Goal: Obtain resource: Obtain resource

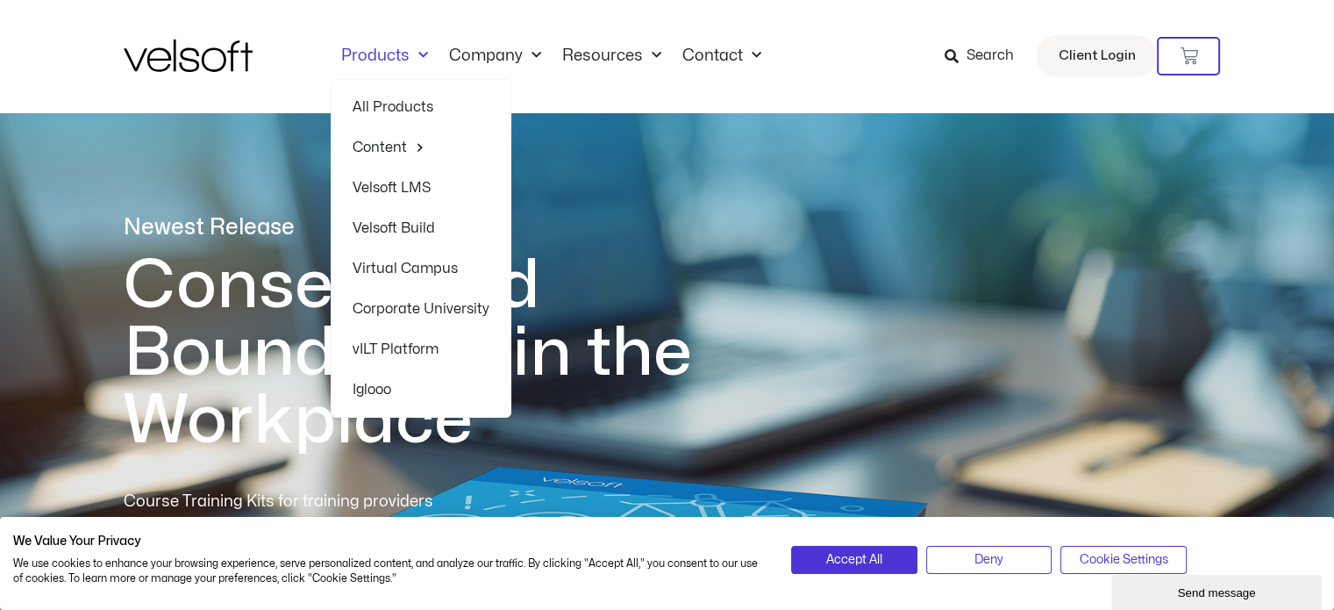
click at [423, 185] on link "Velsoft LMS" at bounding box center [421, 188] width 137 height 40
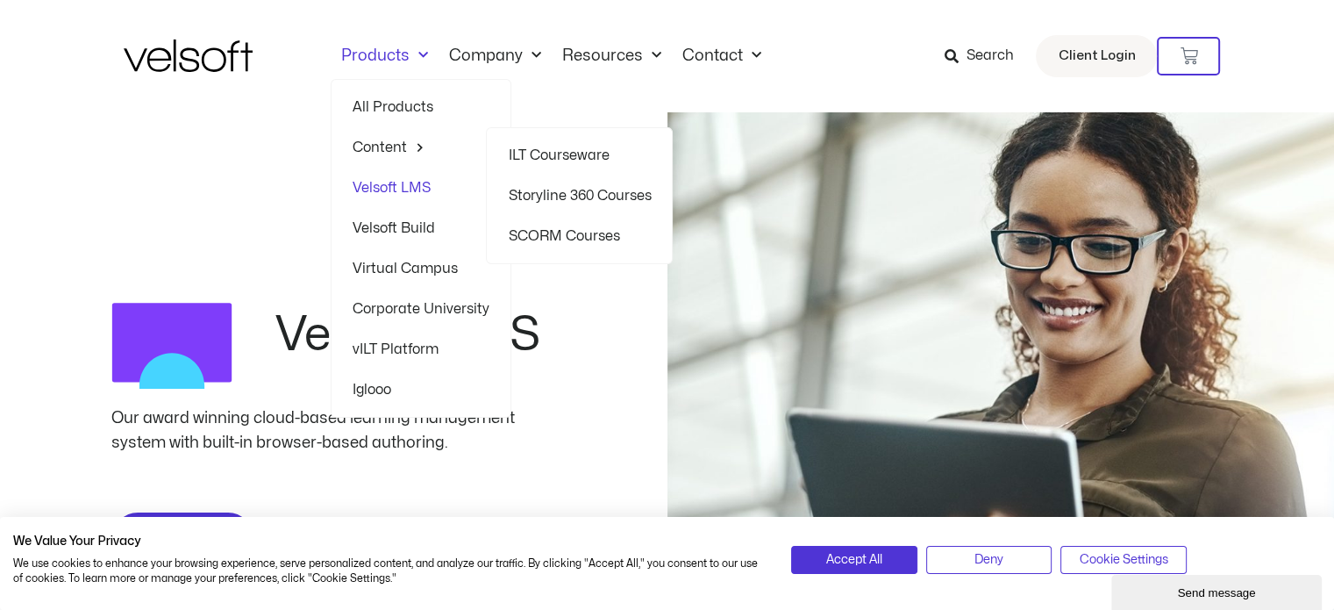
click at [531, 194] on link "Storyline 360 Courses" at bounding box center [579, 195] width 143 height 40
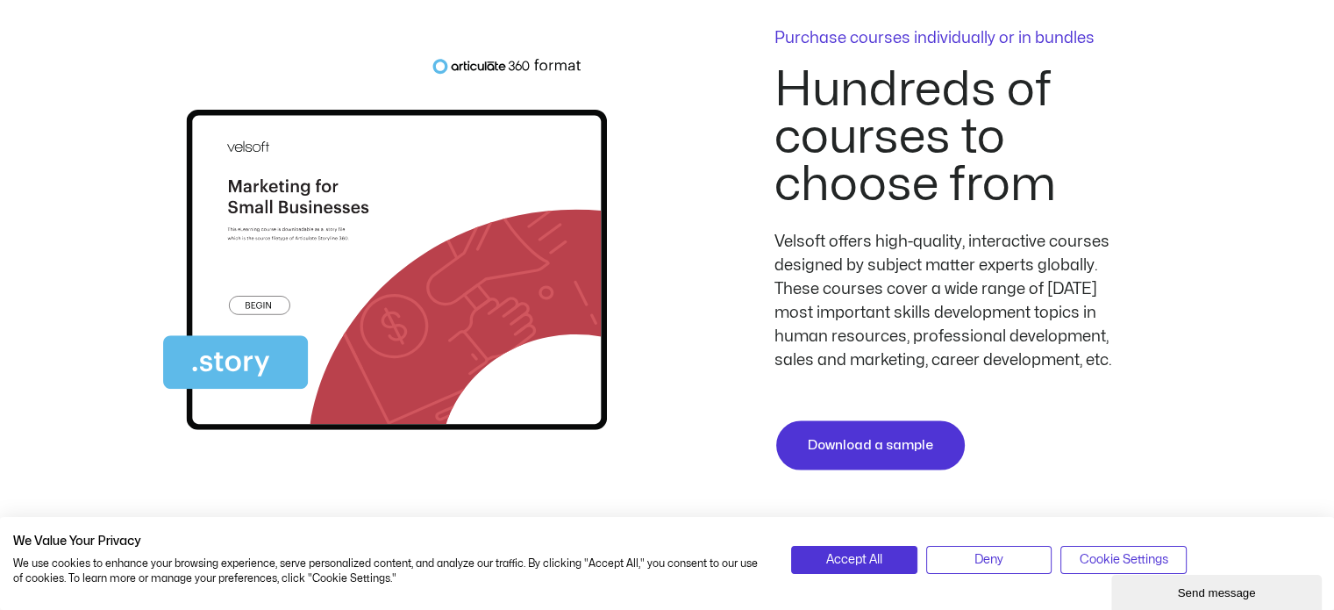
scroll to position [3564, 0]
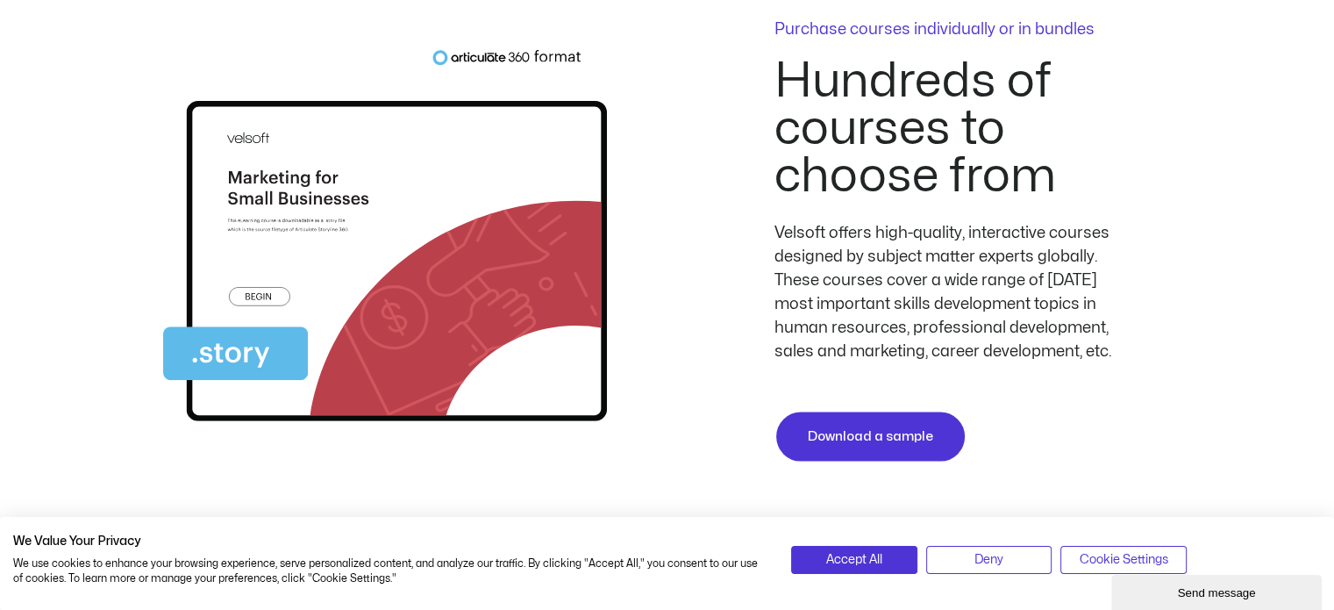
click at [970, 23] on p "Purchase courses individually or in bundles" at bounding box center [949, 30] width 351 height 16
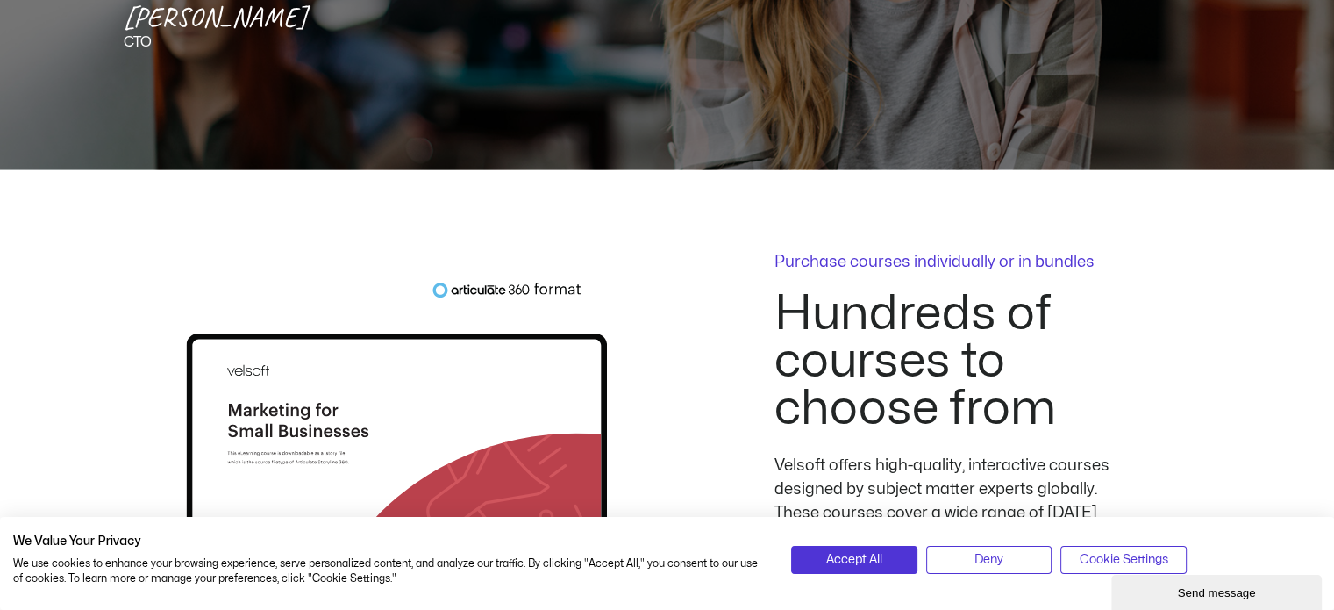
scroll to position [3291, 0]
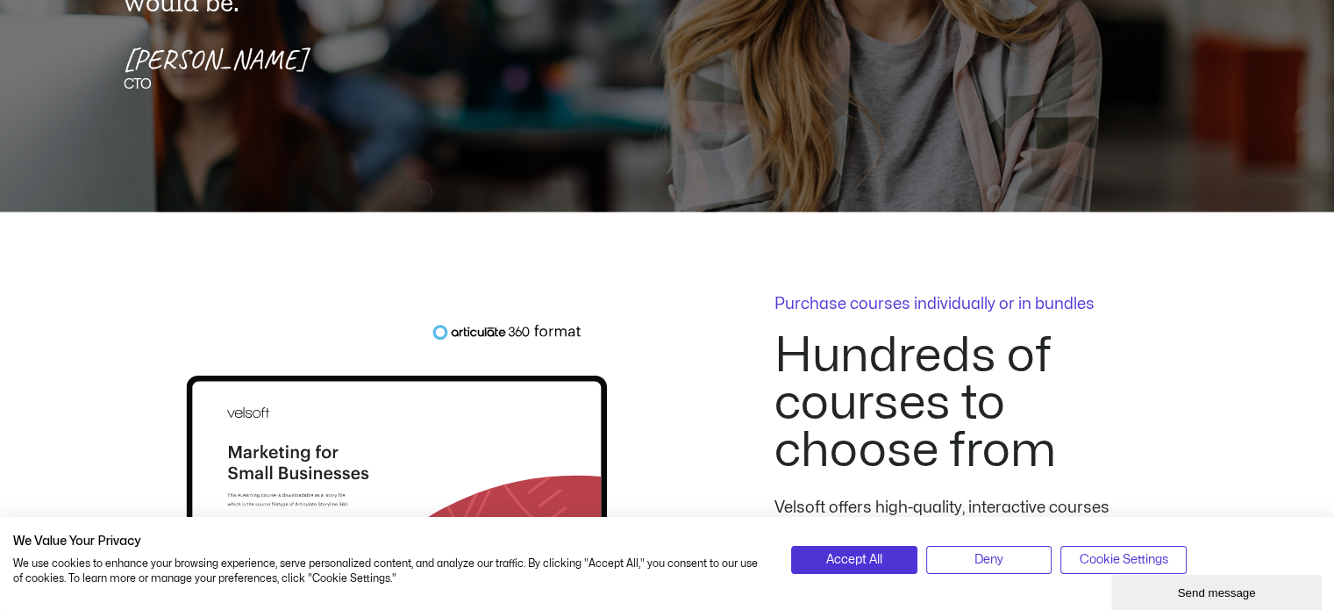
click at [1006, 296] on p "Purchase courses individually or in bundles" at bounding box center [949, 304] width 351 height 16
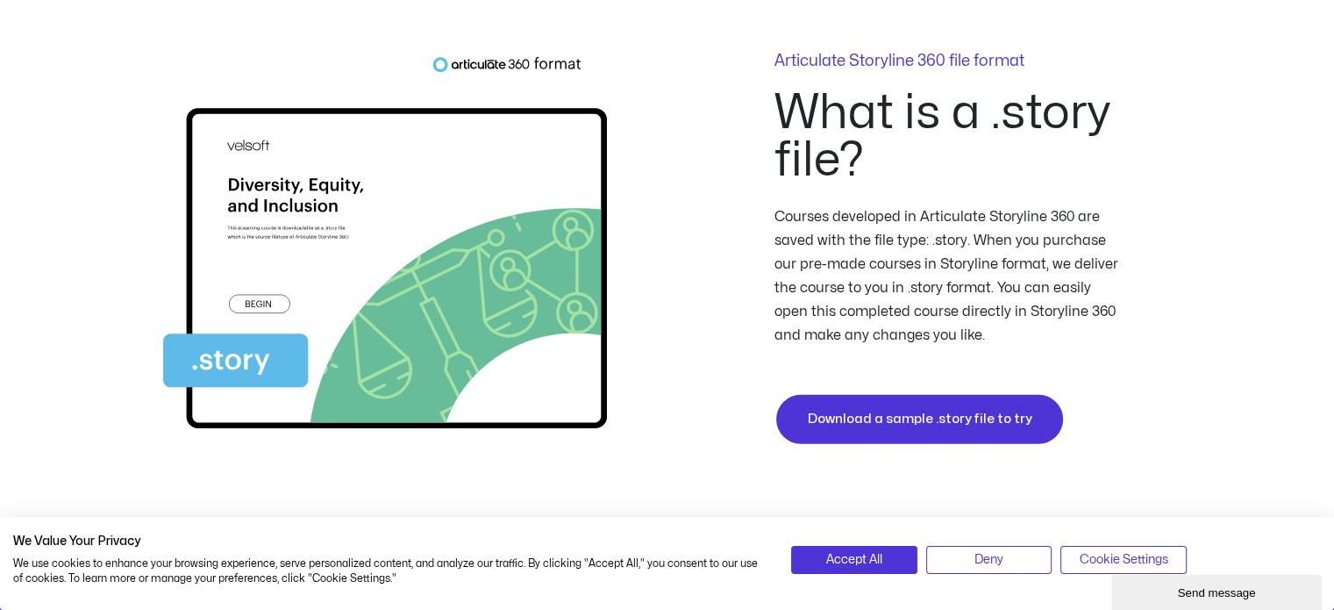
scroll to position [4627, 0]
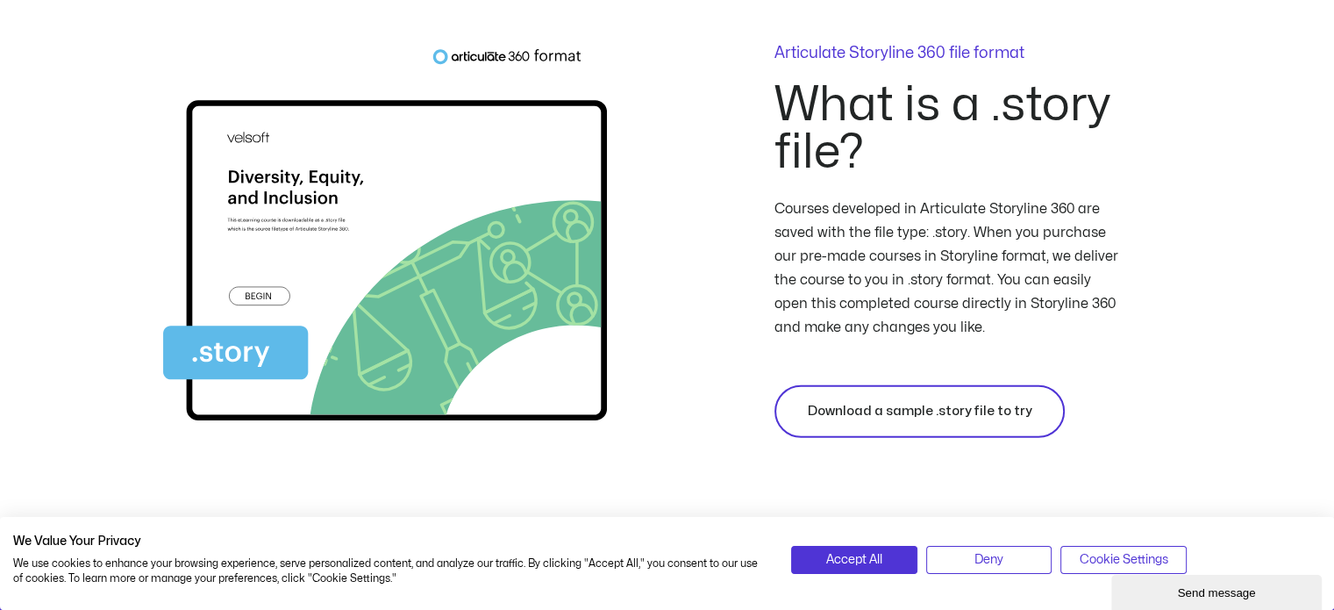
click at [963, 416] on span "Download a sample .story file to try" at bounding box center [920, 411] width 224 height 21
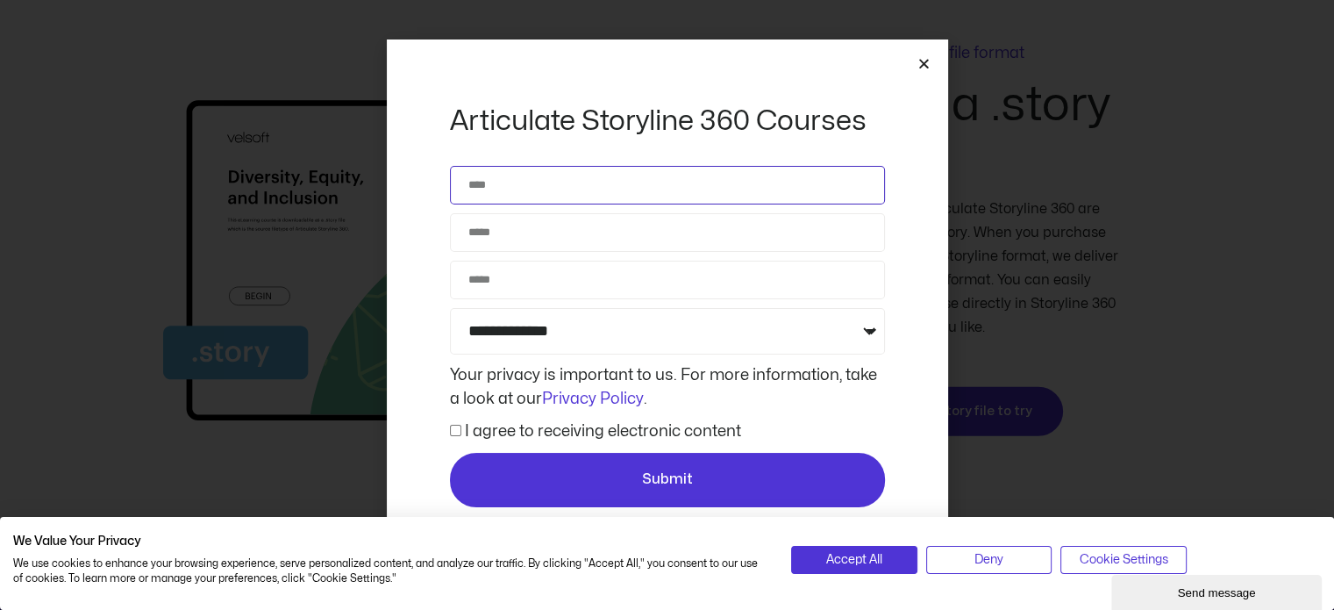
click at [538, 191] on input "Name" at bounding box center [667, 185] width 435 height 39
type input "**********"
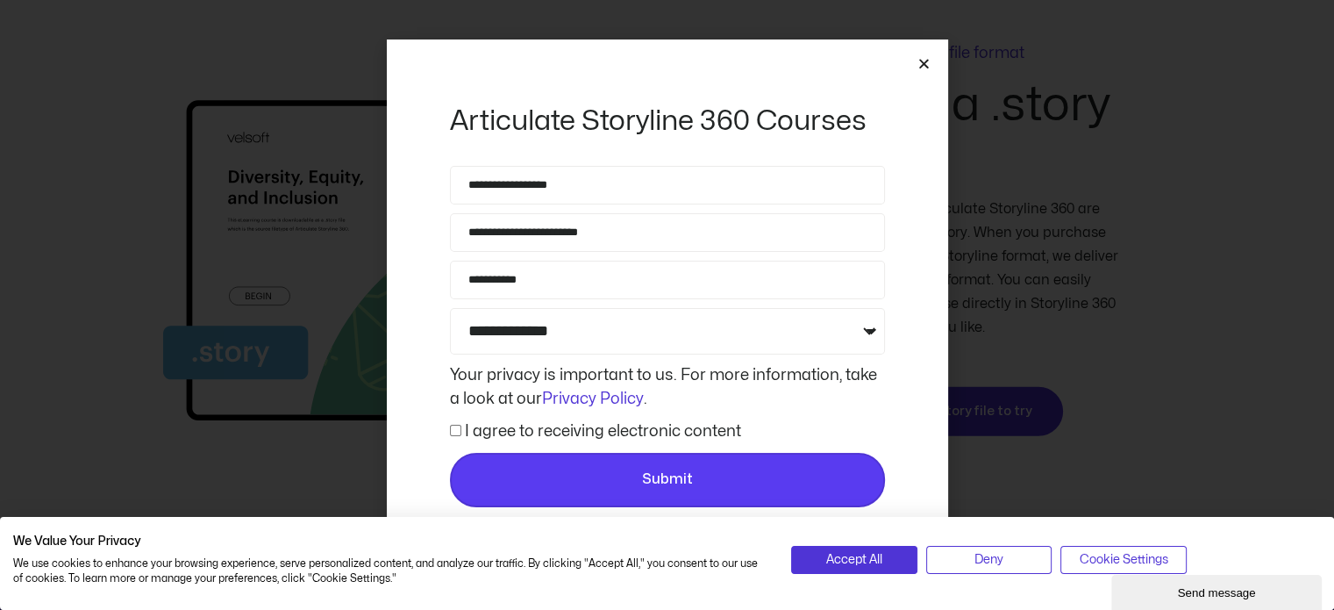
click at [563, 483] on span "Submit" at bounding box center [667, 479] width 403 height 23
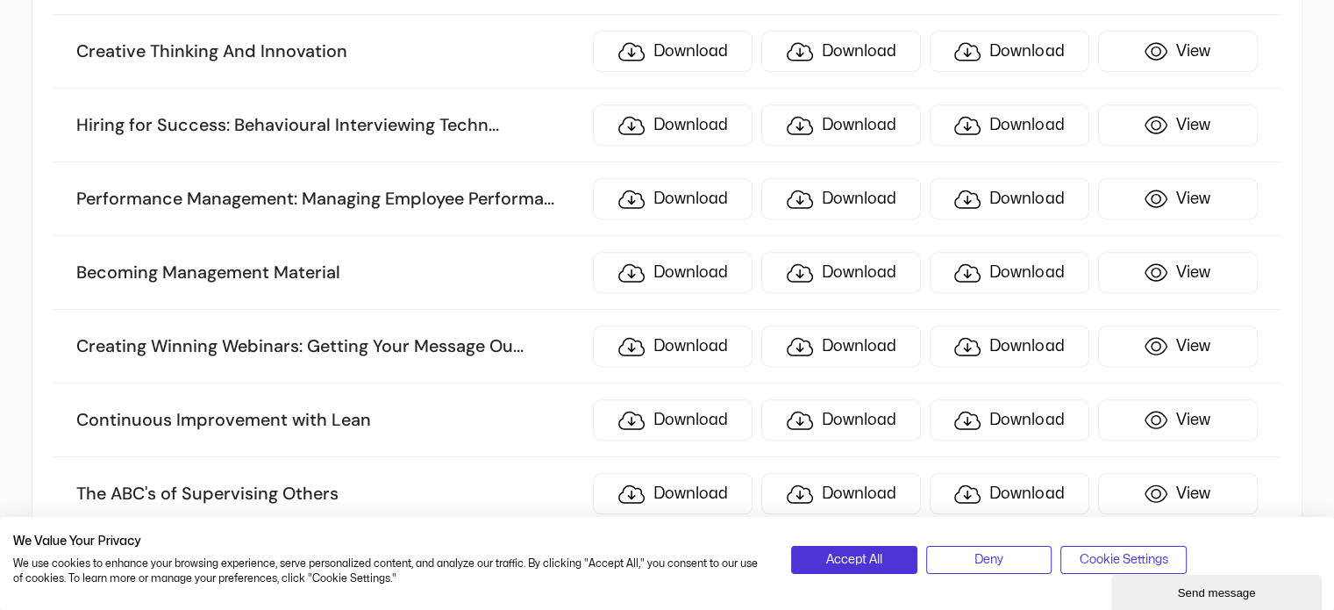
scroll to position [7378, 0]
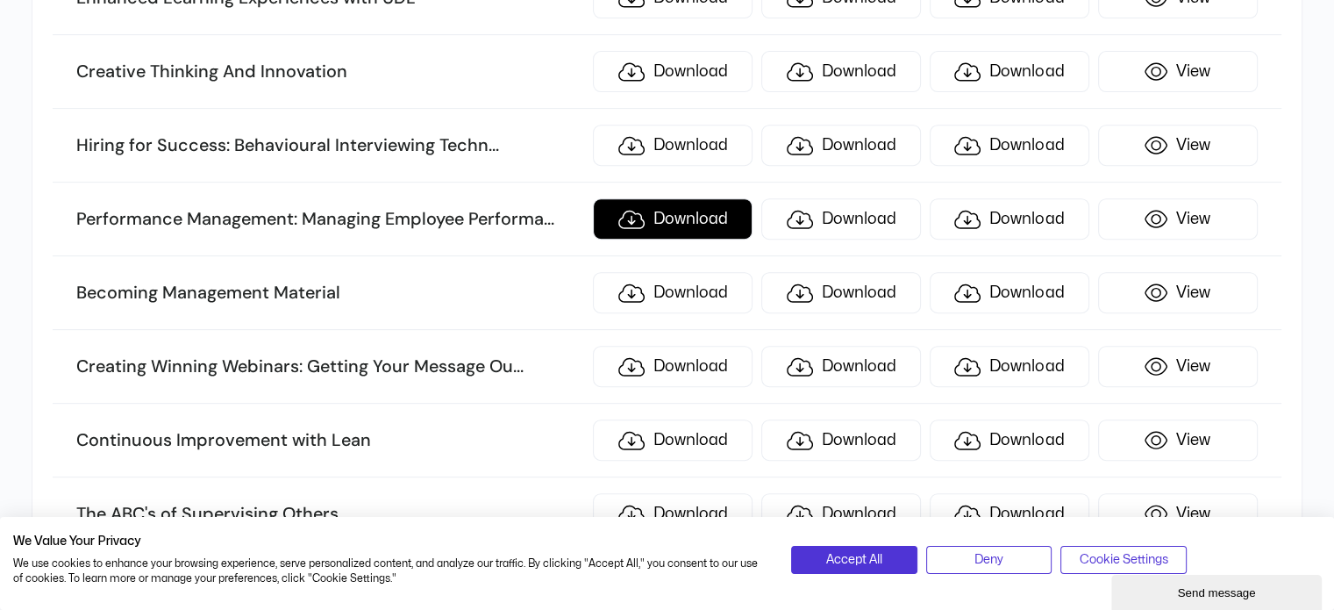
click at [705, 198] on link "Download" at bounding box center [673, 218] width 160 height 41
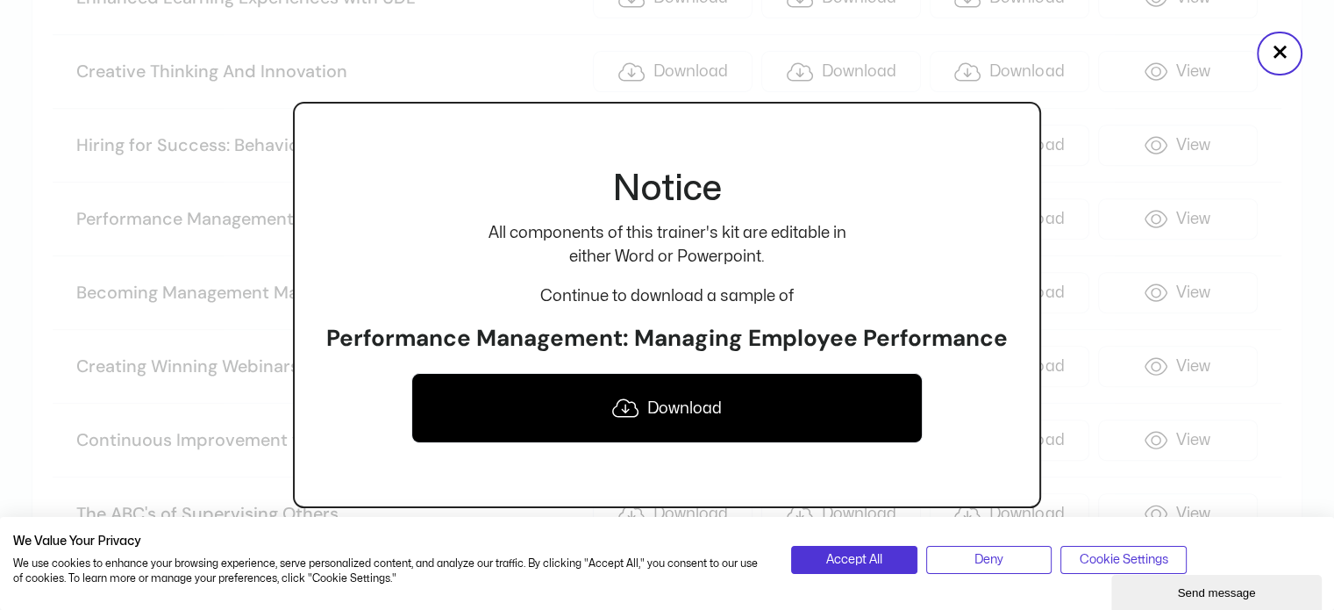
click at [1266, 252] on div at bounding box center [667, 305] width 1334 height 610
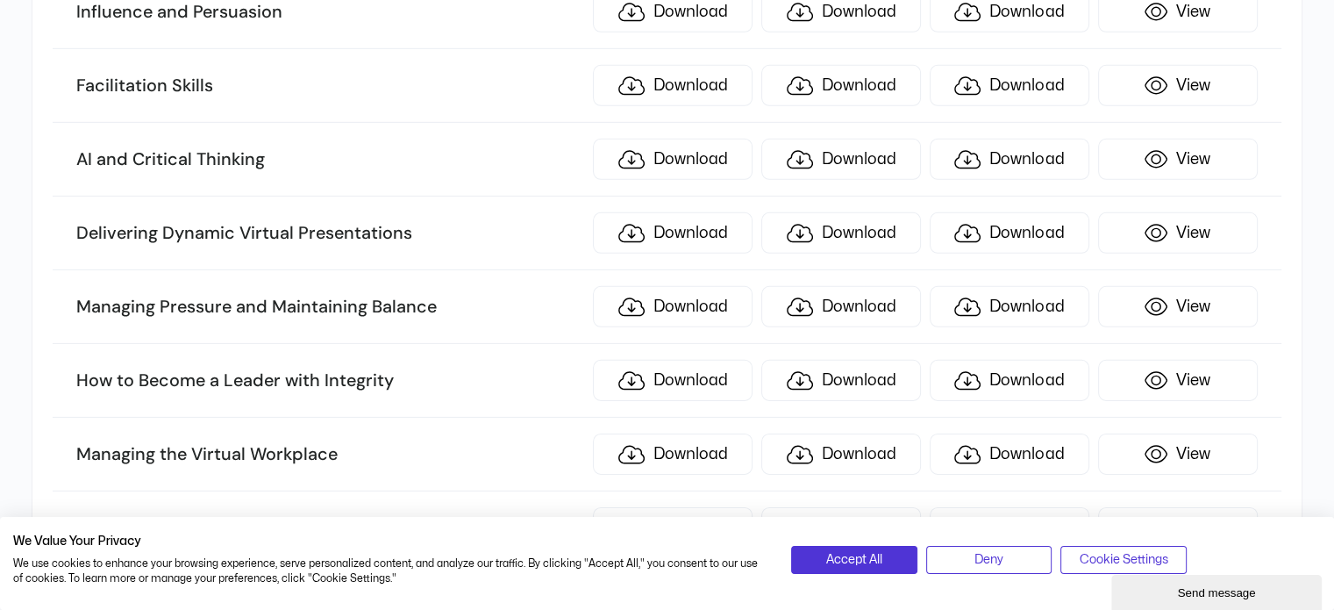
scroll to position [5537, 0]
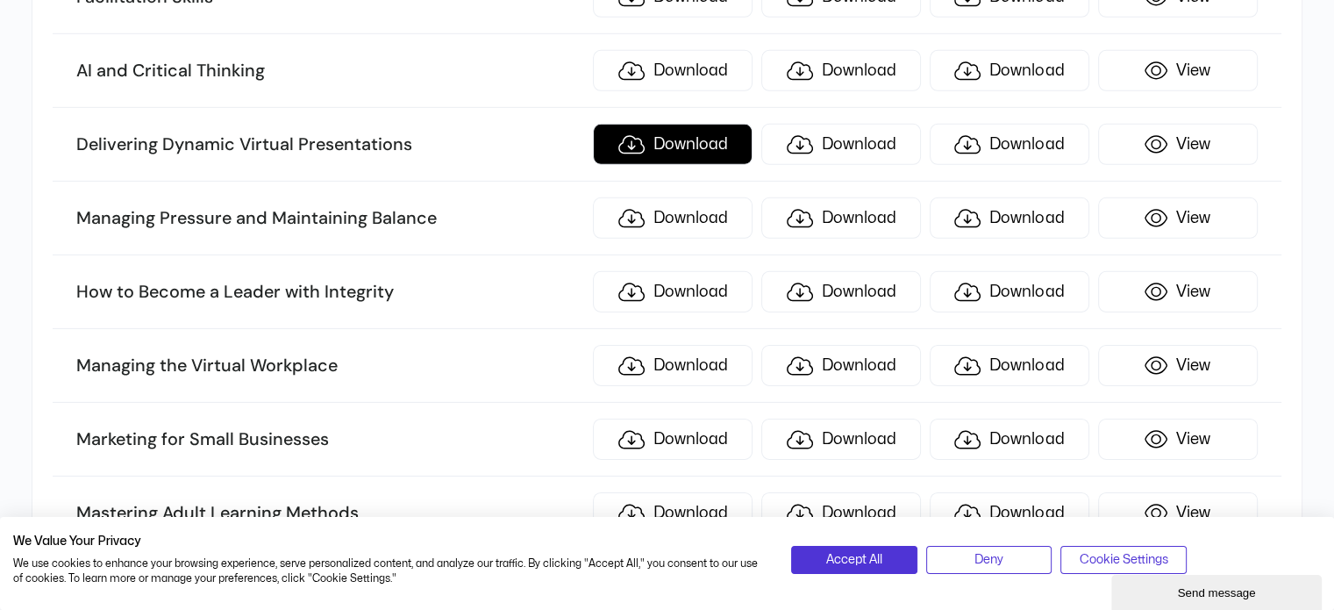
click at [686, 124] on link "Download" at bounding box center [673, 144] width 160 height 41
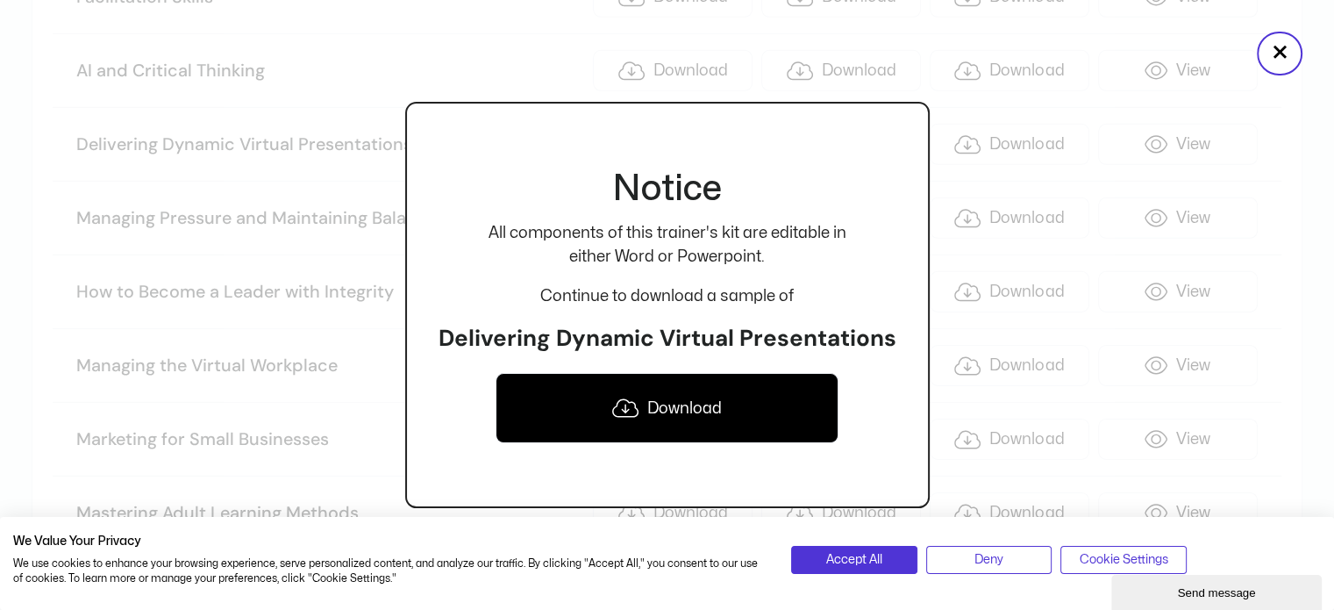
click at [625, 411] on icon at bounding box center [625, 408] width 26 height 18
click at [1272, 49] on button "×" at bounding box center [1280, 54] width 46 height 44
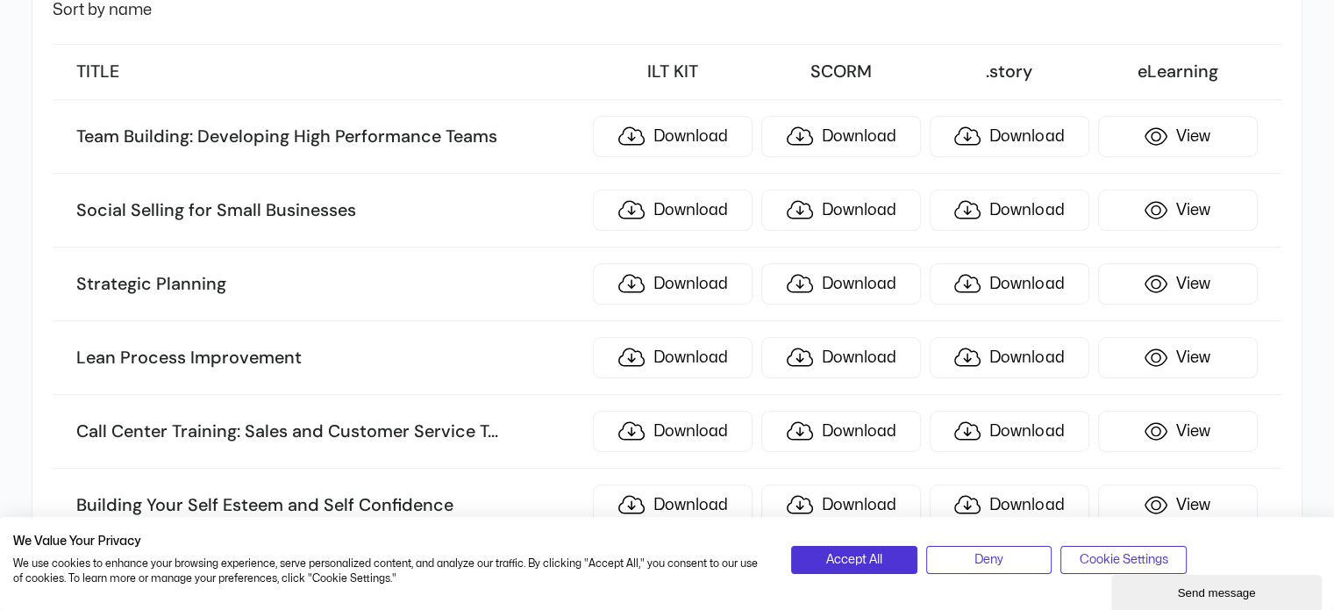
scroll to position [0, 0]
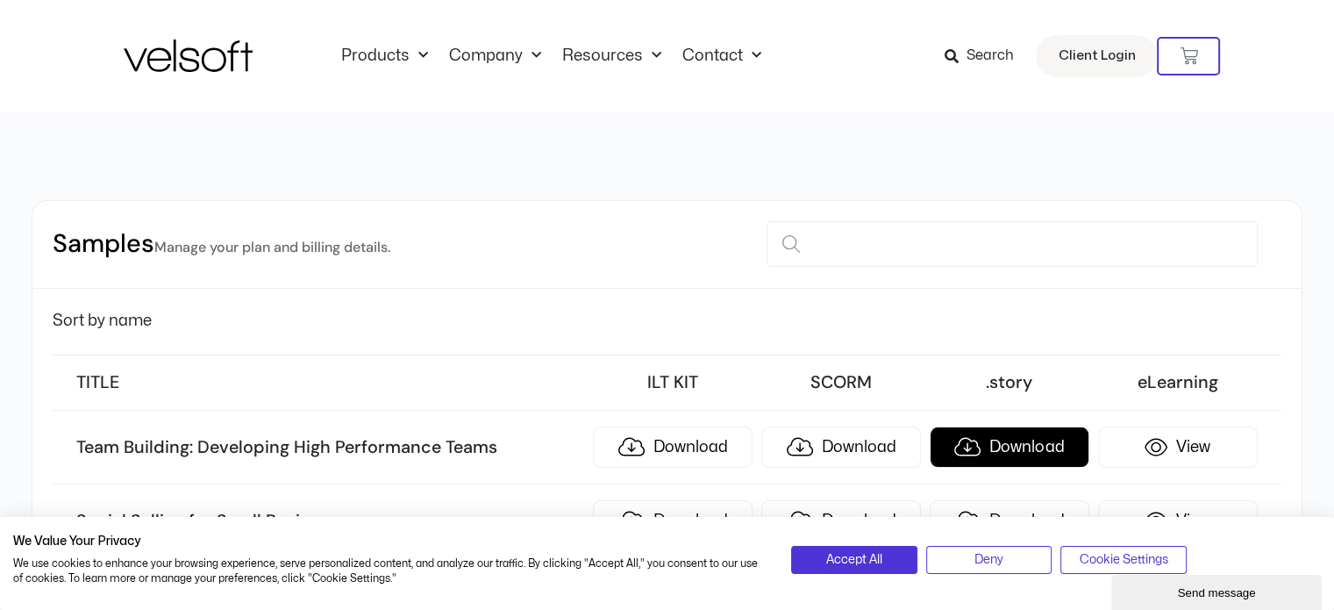
click at [1016, 446] on link "Download" at bounding box center [1010, 446] width 160 height 41
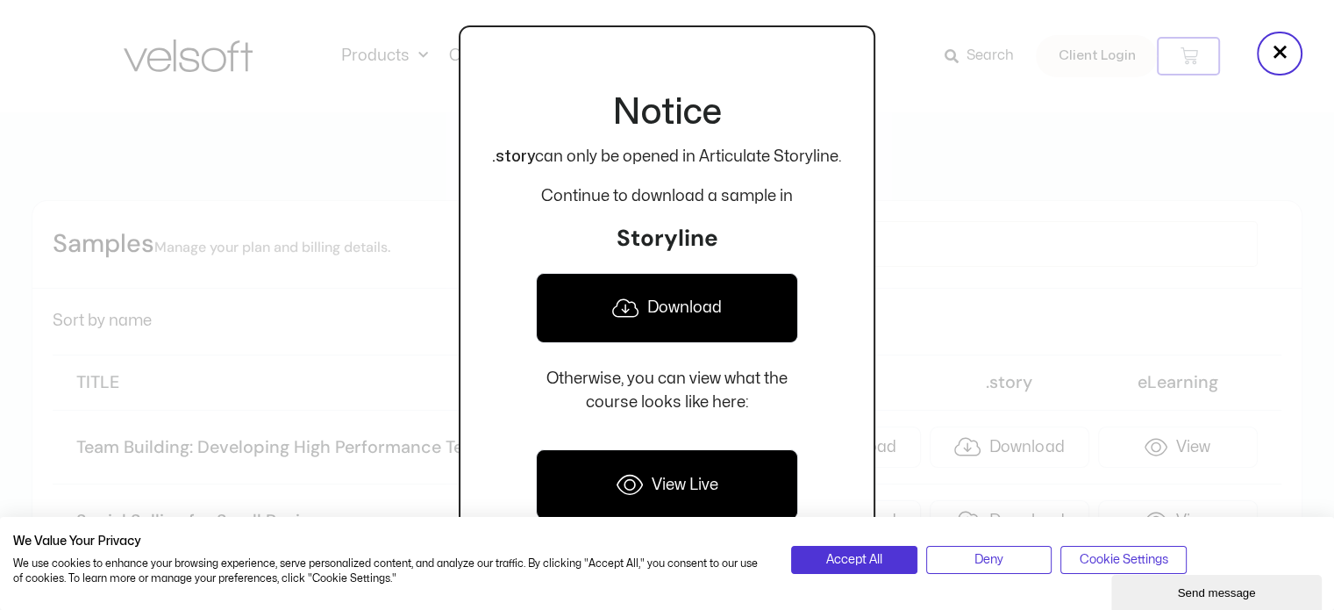
click at [681, 310] on link "Download" at bounding box center [667, 308] width 262 height 70
click at [656, 491] on link "View Live" at bounding box center [667, 484] width 262 height 70
click at [965, 121] on div at bounding box center [667, 305] width 1334 height 610
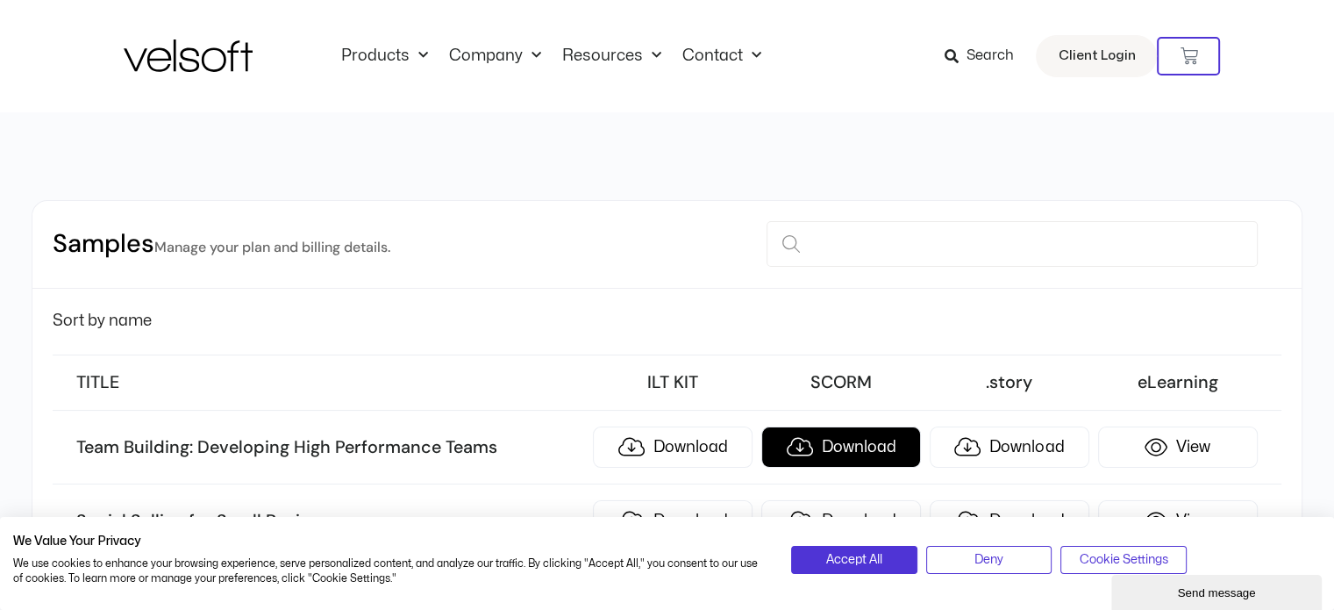
click at [866, 445] on link "Download" at bounding box center [841, 446] width 160 height 41
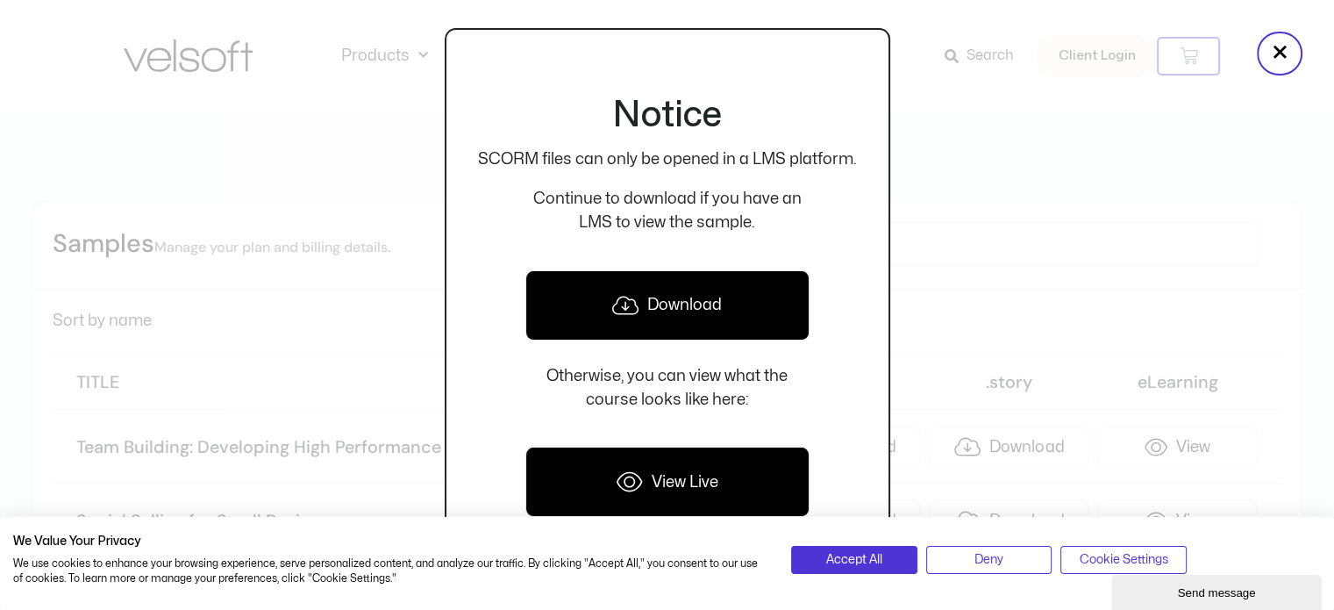
click at [688, 300] on link "Download" at bounding box center [667, 305] width 284 height 70
click at [1287, 51] on button "×" at bounding box center [1280, 54] width 46 height 44
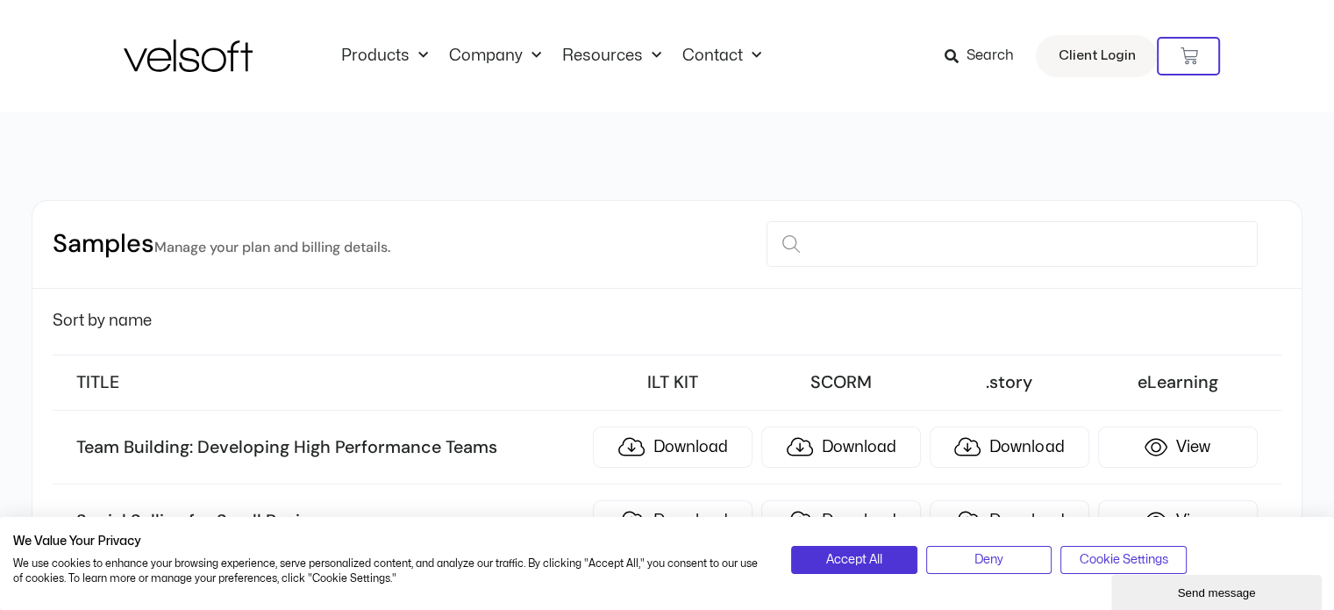
scroll to position [533, 0]
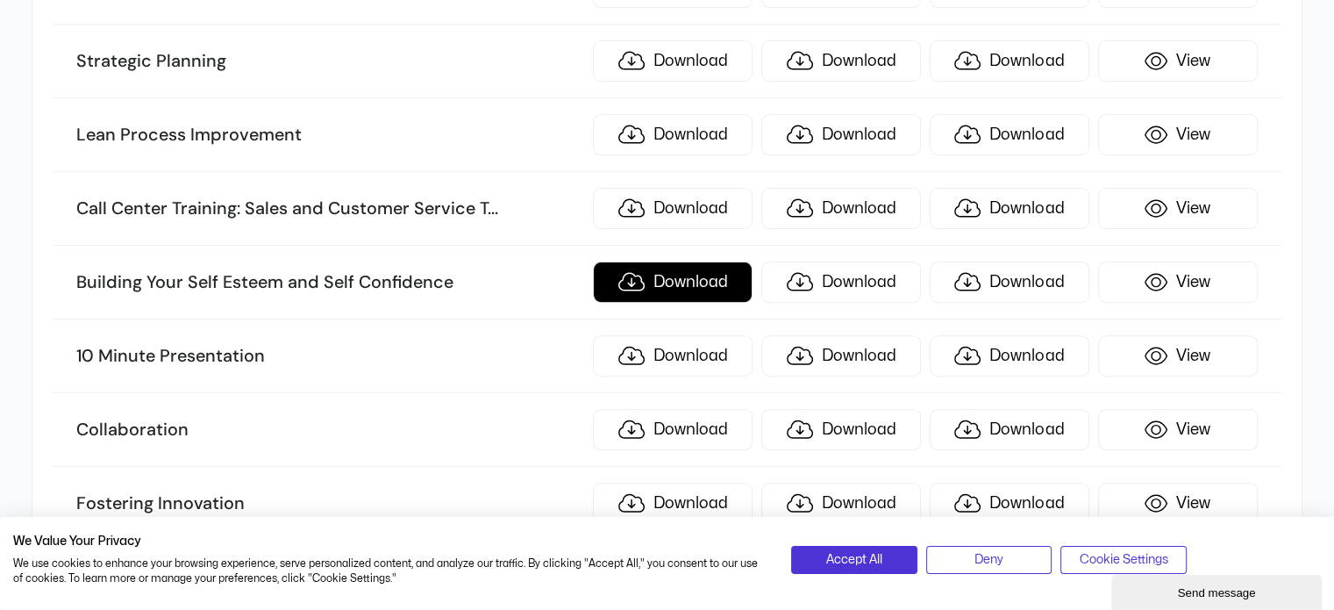
click at [644, 277] on link "Download" at bounding box center [673, 281] width 160 height 41
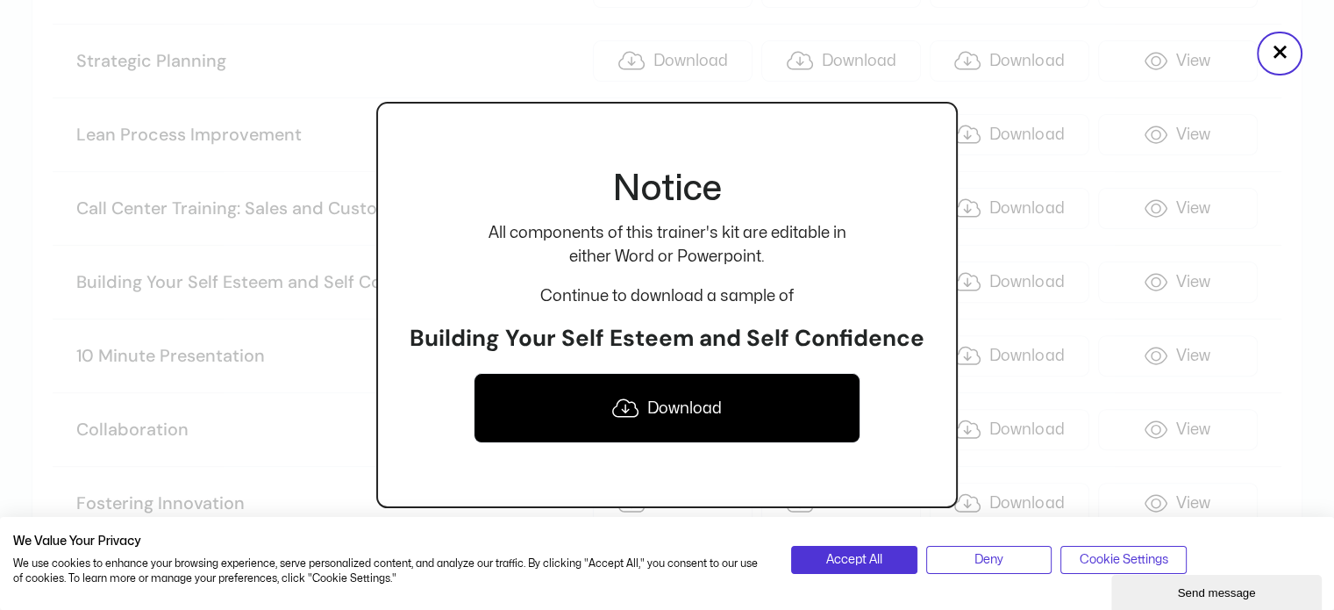
click at [669, 397] on link "Download" at bounding box center [667, 408] width 386 height 70
click at [1277, 66] on button "×" at bounding box center [1280, 54] width 46 height 44
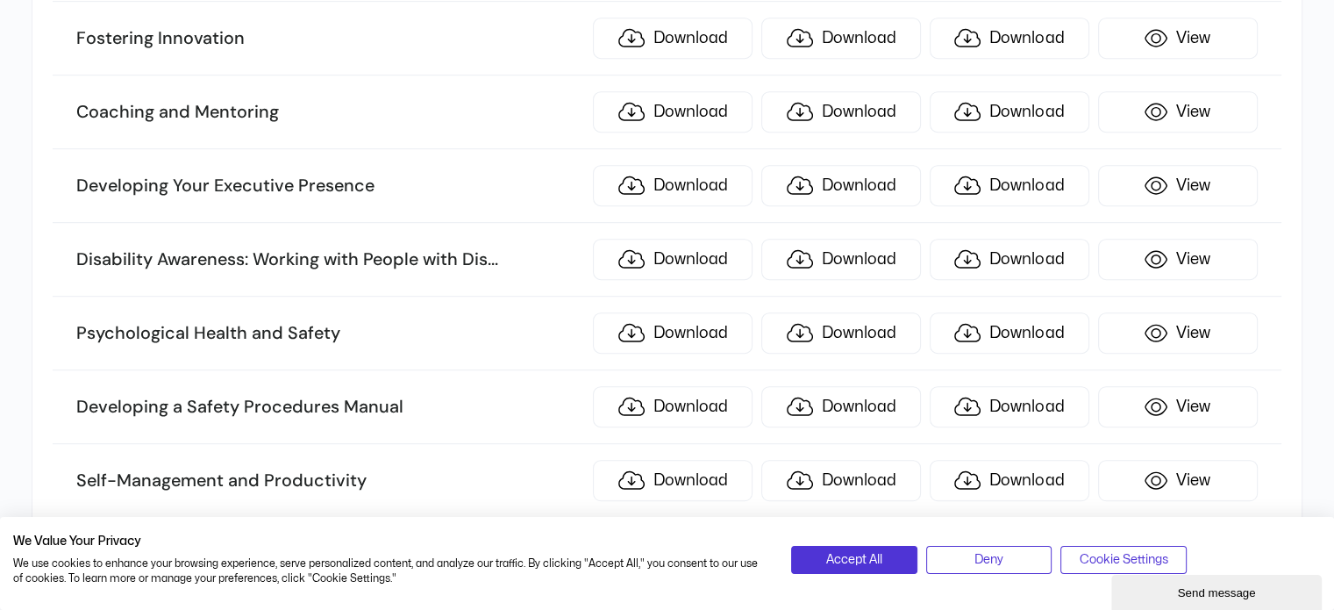
scroll to position [0, 0]
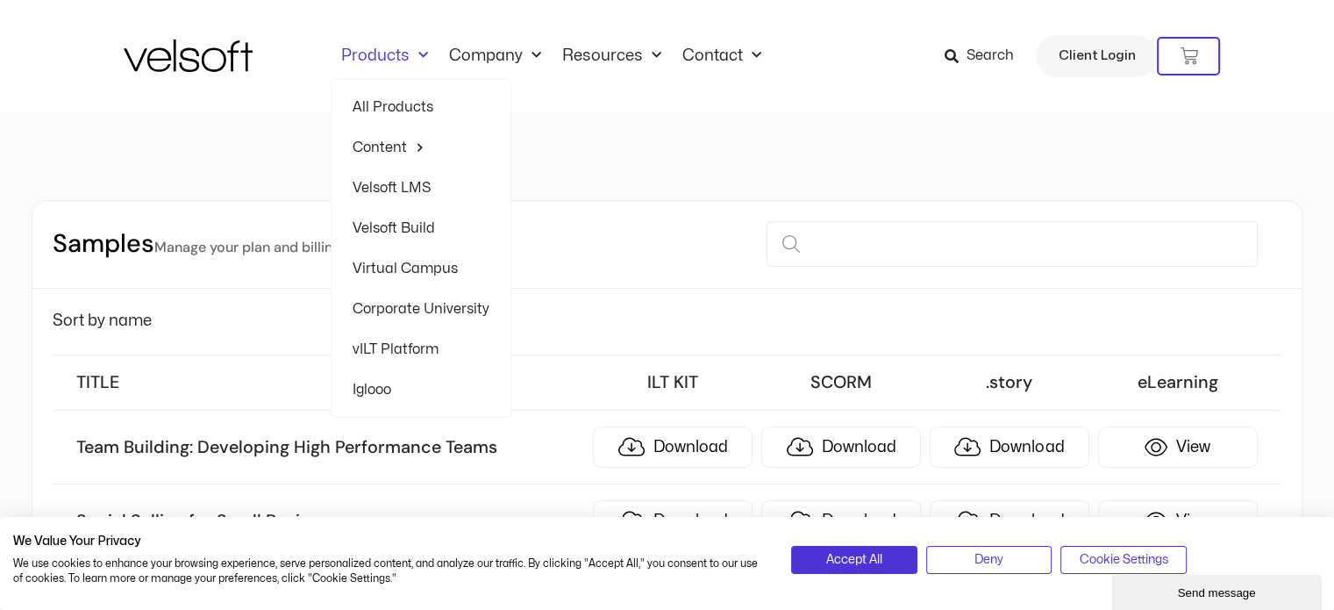
click at [403, 57] on link "Products" at bounding box center [385, 55] width 108 height 19
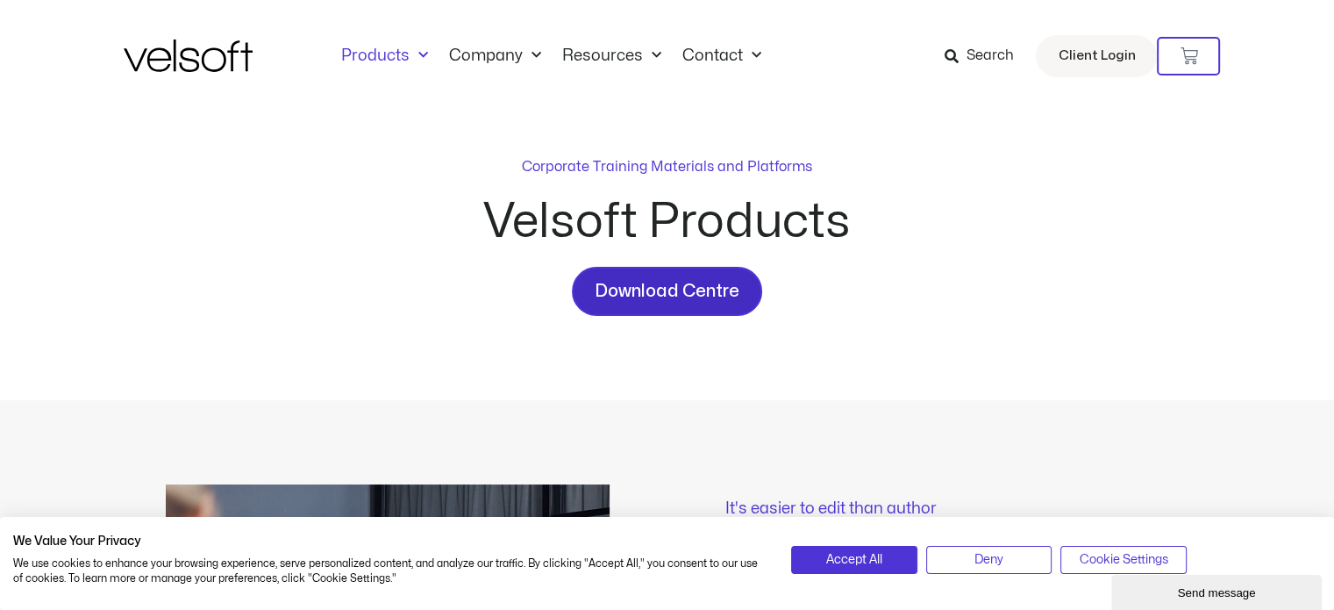
click at [638, 290] on span "Download Centre" at bounding box center [667, 291] width 145 height 28
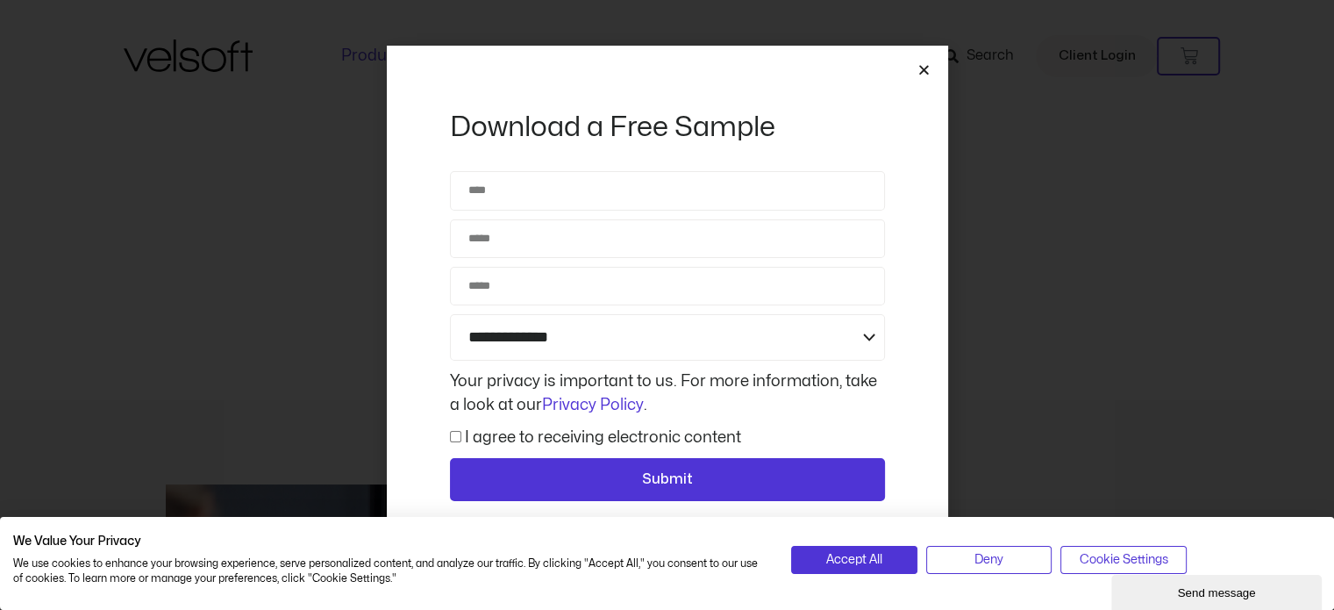
click at [925, 73] on icon "Close" at bounding box center [923, 69] width 13 height 13
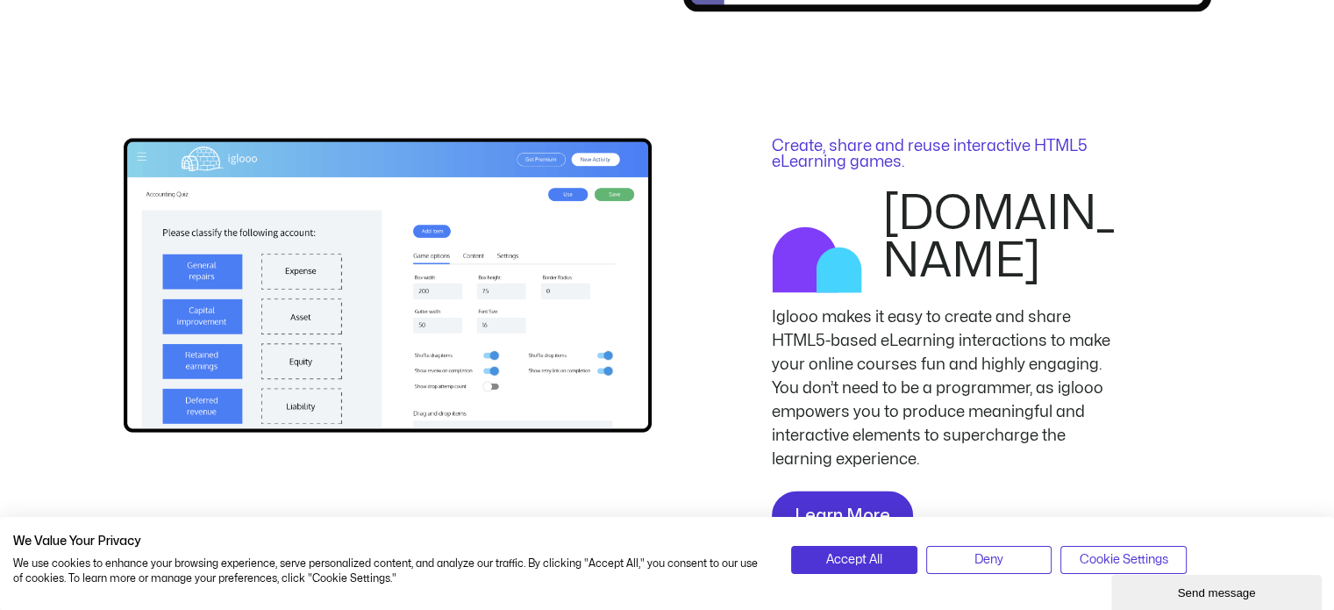
scroll to position [3789, 0]
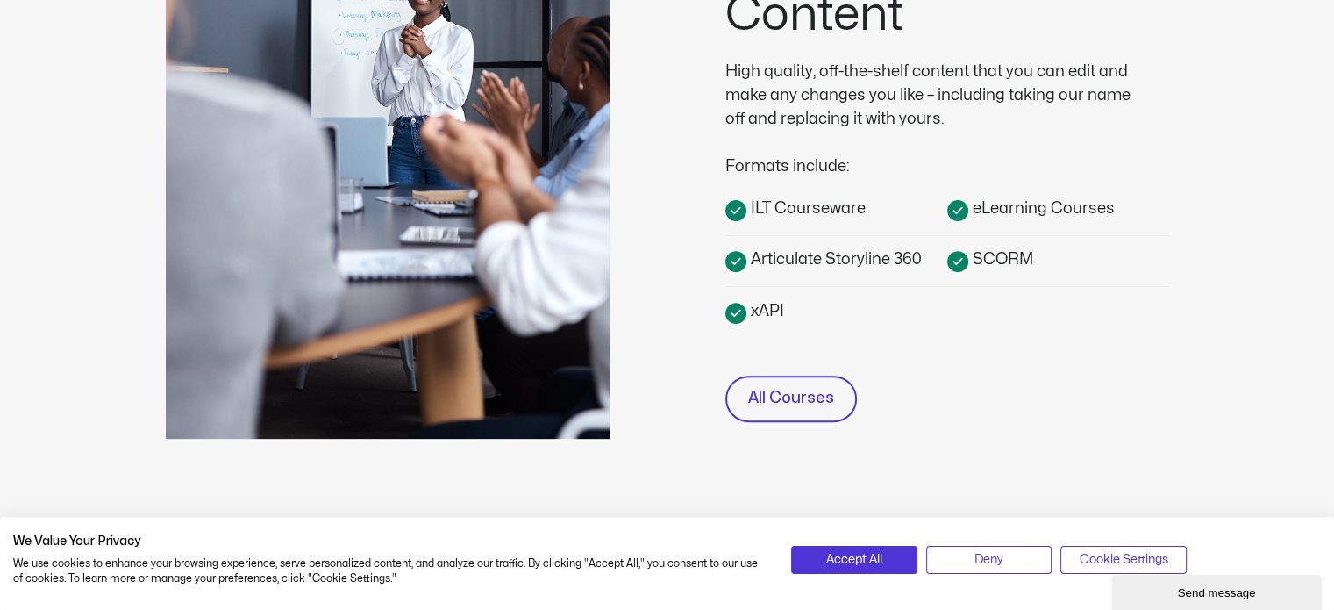
scroll to position [586, 0]
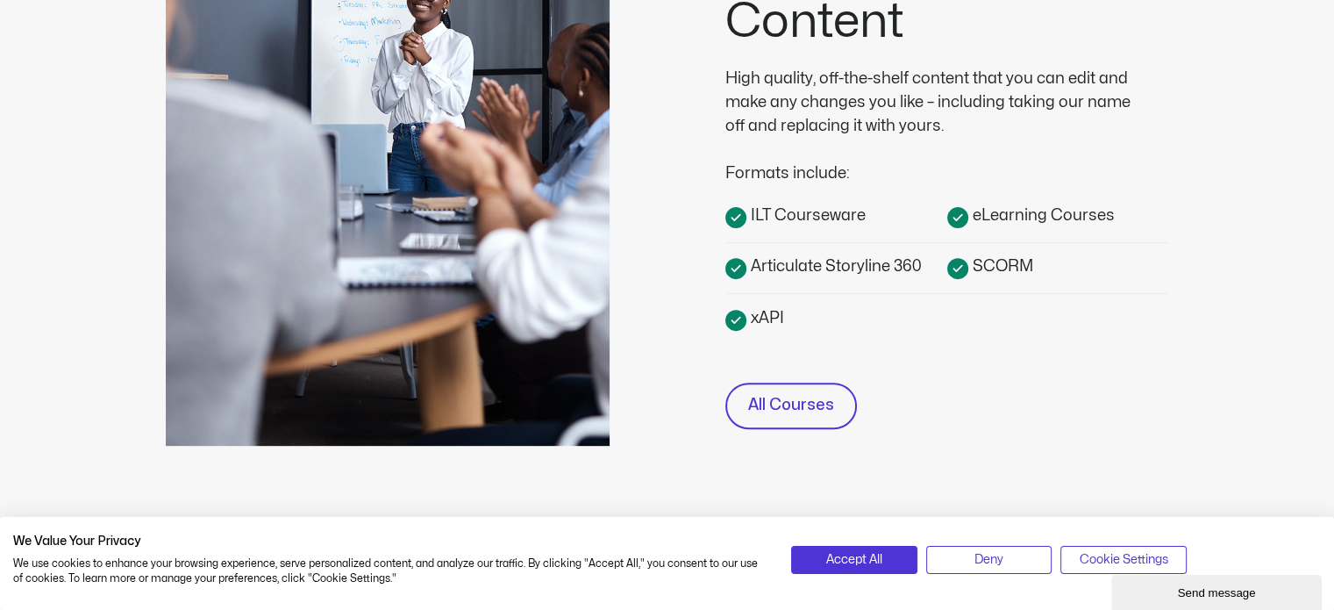
click at [797, 214] on span "ILT Courseware" at bounding box center [805, 215] width 119 height 24
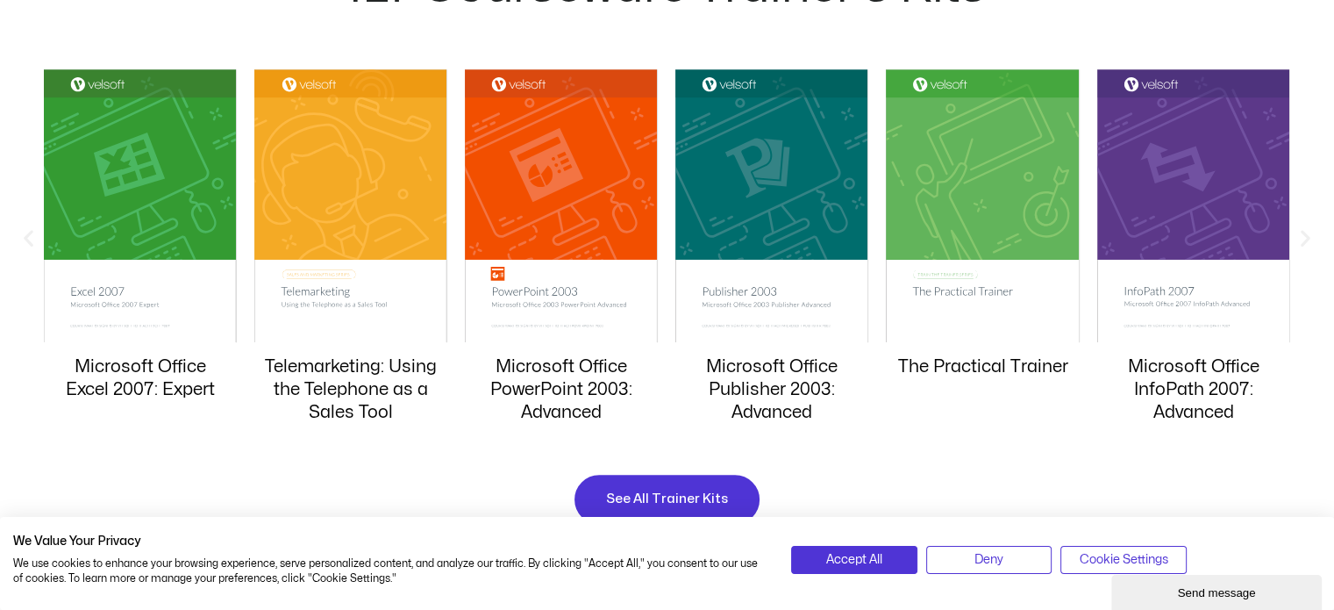
scroll to position [1715, 0]
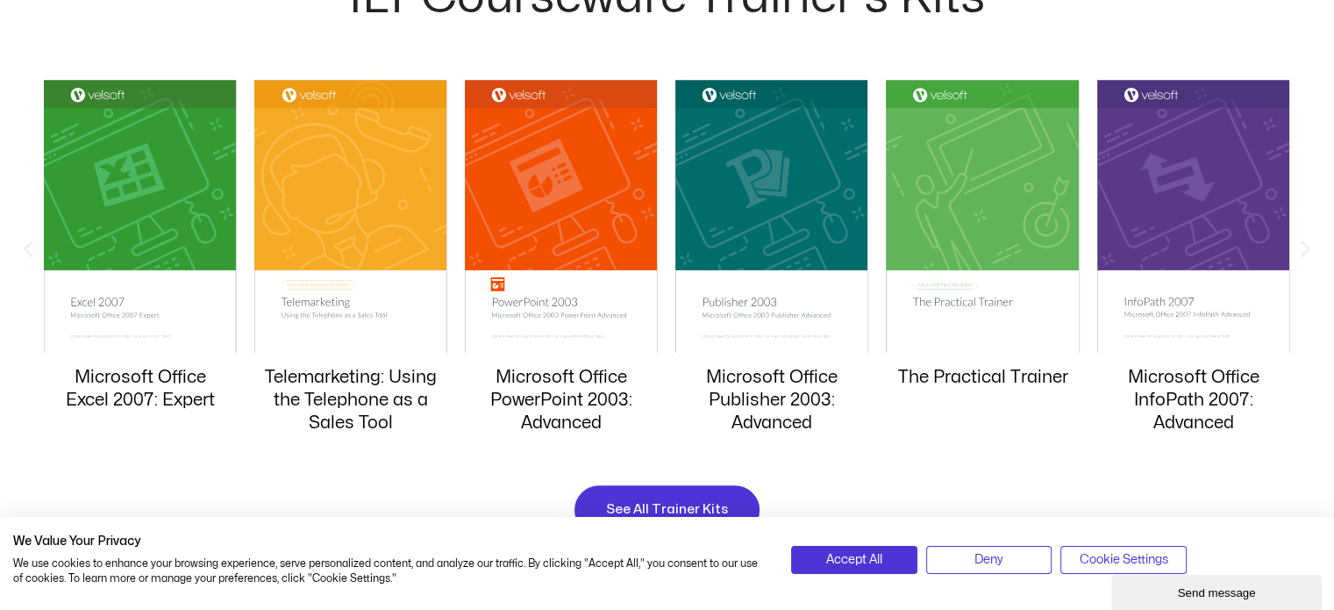
click at [1308, 246] on icon "Next slide" at bounding box center [1306, 248] width 22 height 22
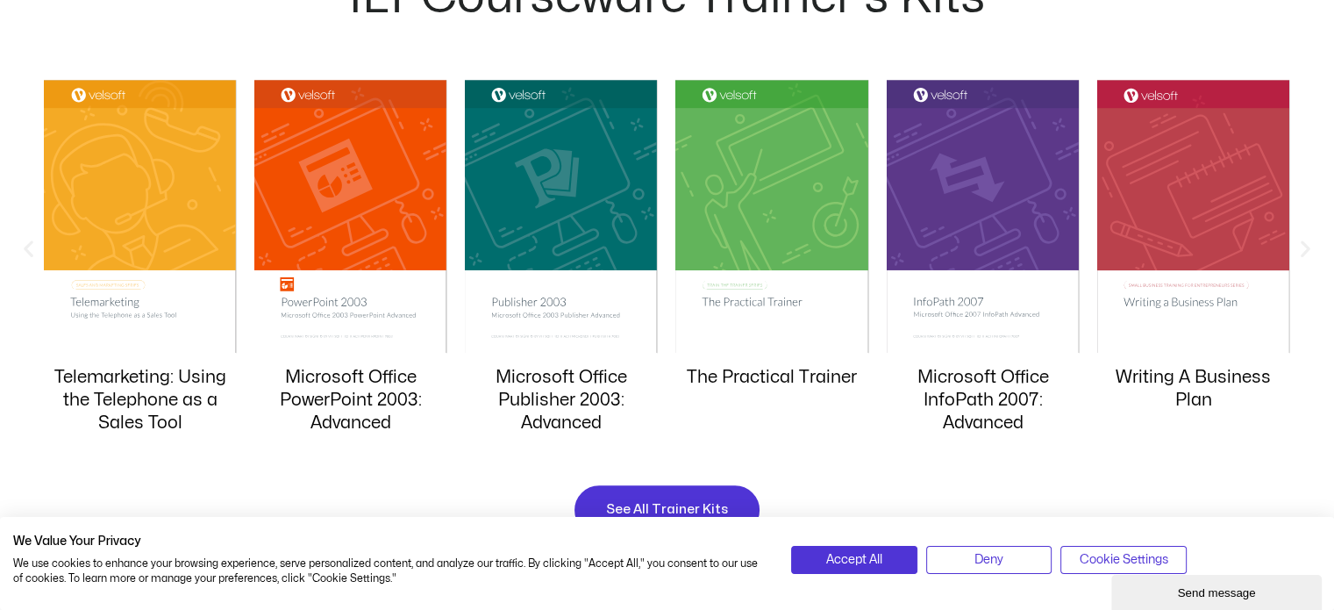
click at [1308, 246] on icon "Next slide" at bounding box center [1306, 248] width 22 height 22
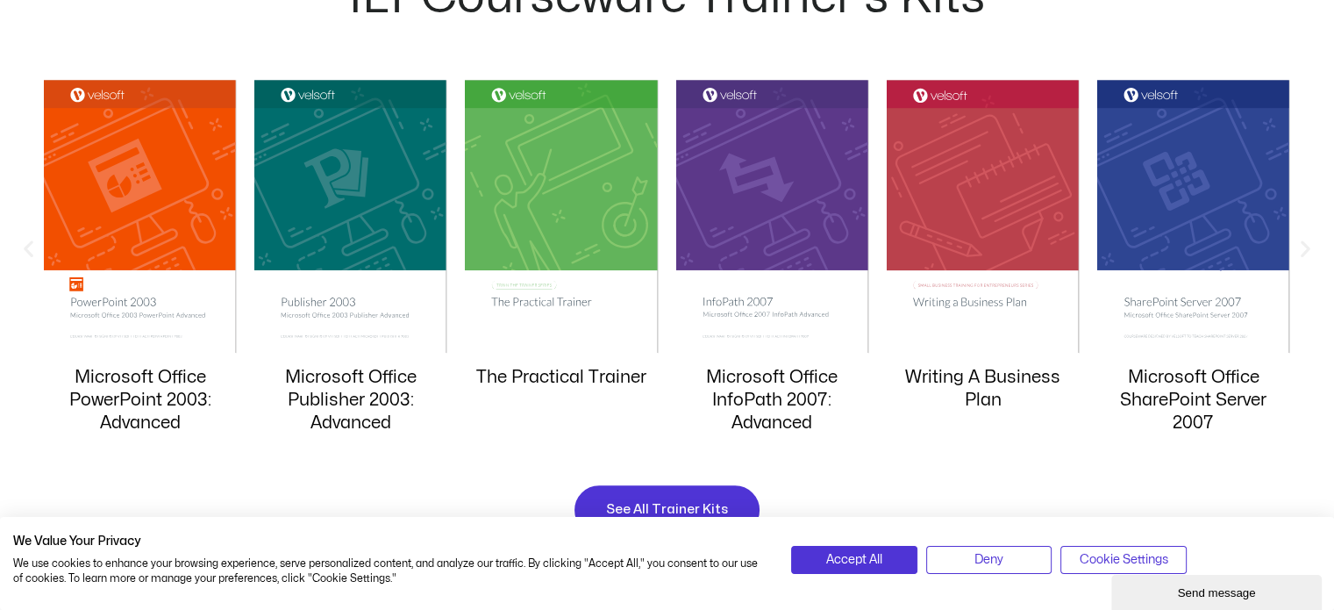
click at [1308, 246] on icon "Next slide" at bounding box center [1306, 248] width 22 height 22
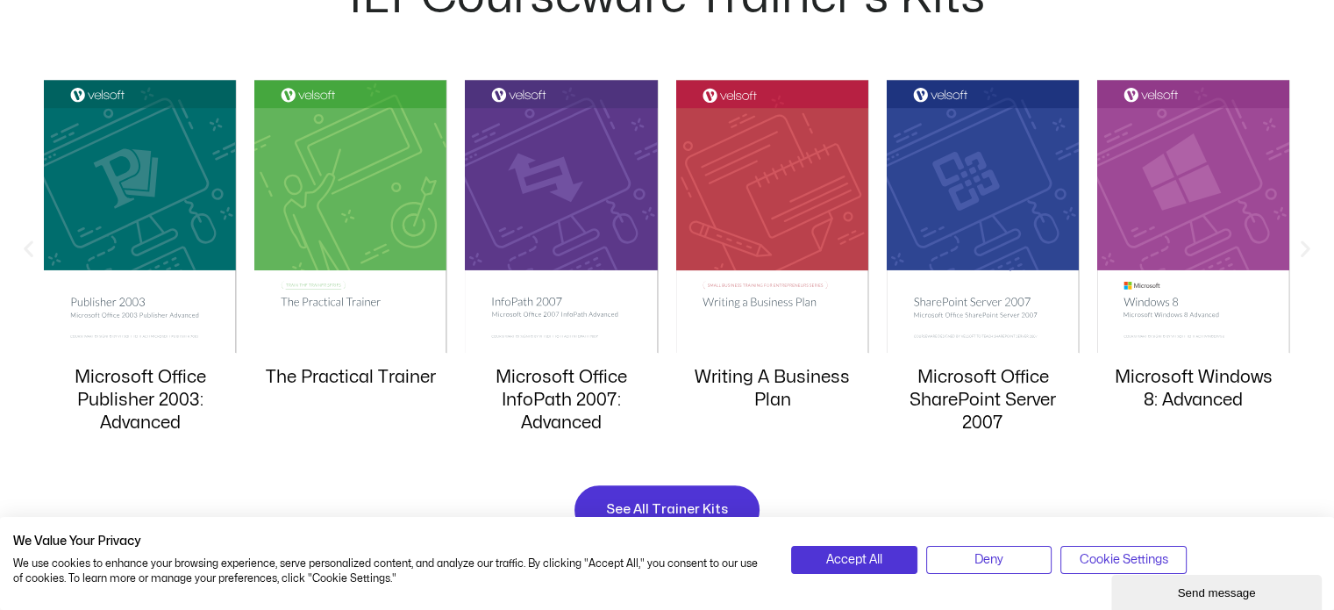
click at [1308, 246] on icon "Next slide" at bounding box center [1306, 248] width 22 height 22
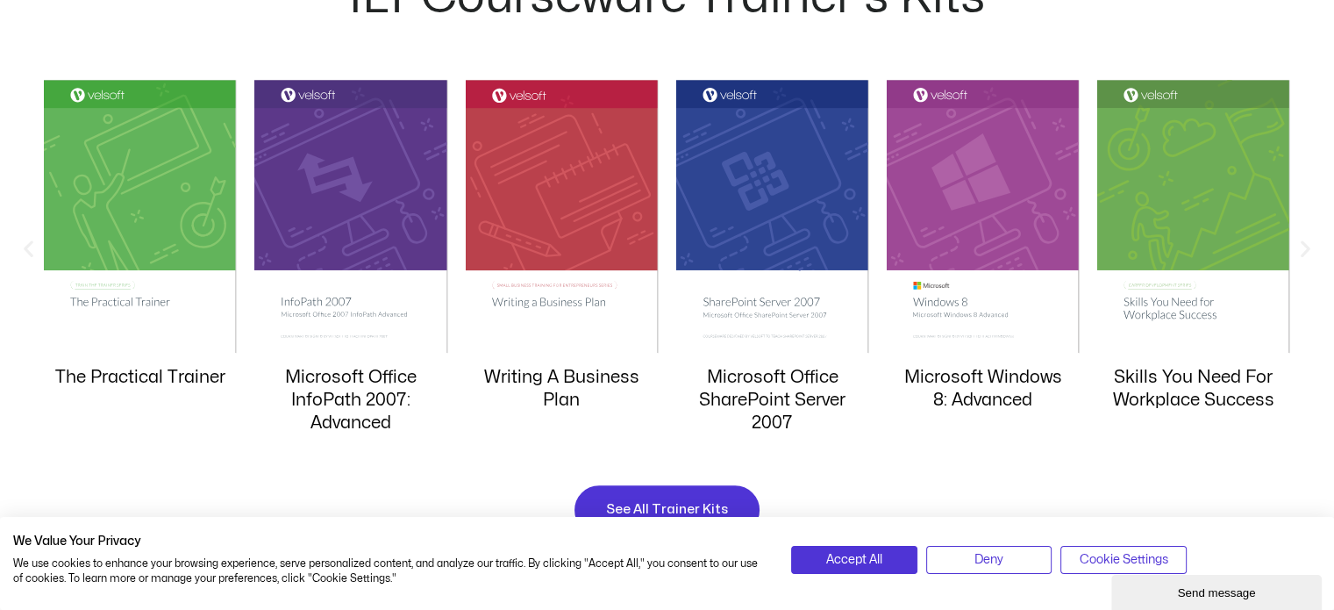
click at [1308, 246] on icon "Next slide" at bounding box center [1306, 248] width 22 height 22
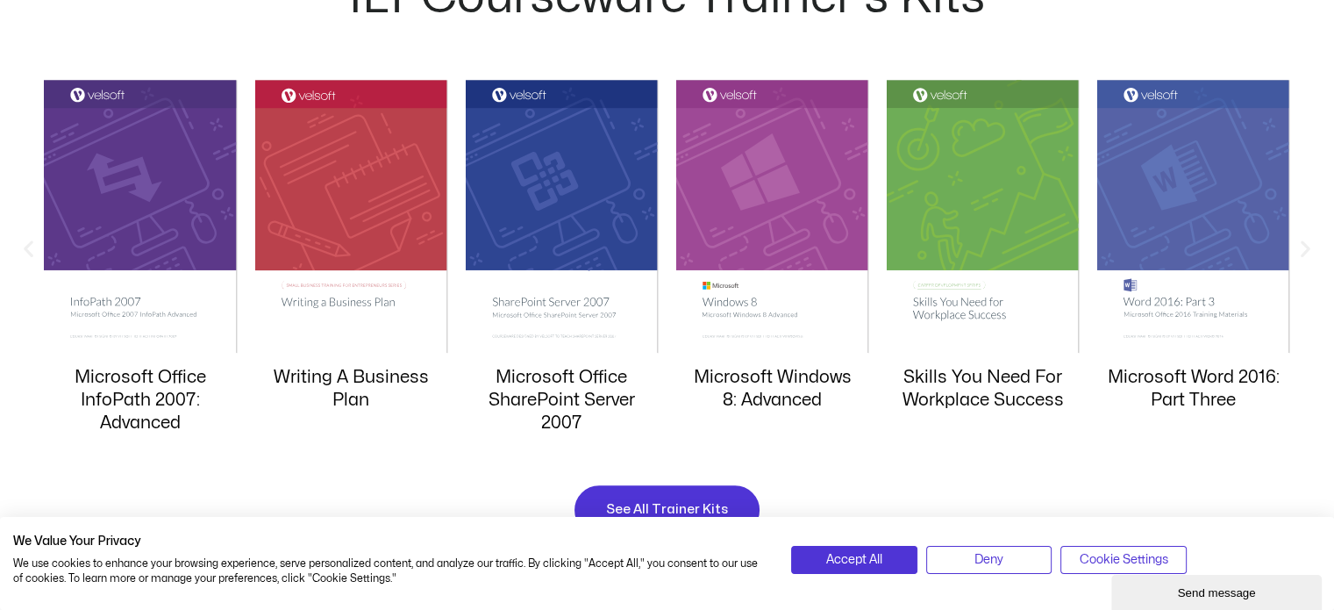
click at [1308, 246] on icon "Next slide" at bounding box center [1306, 248] width 22 height 22
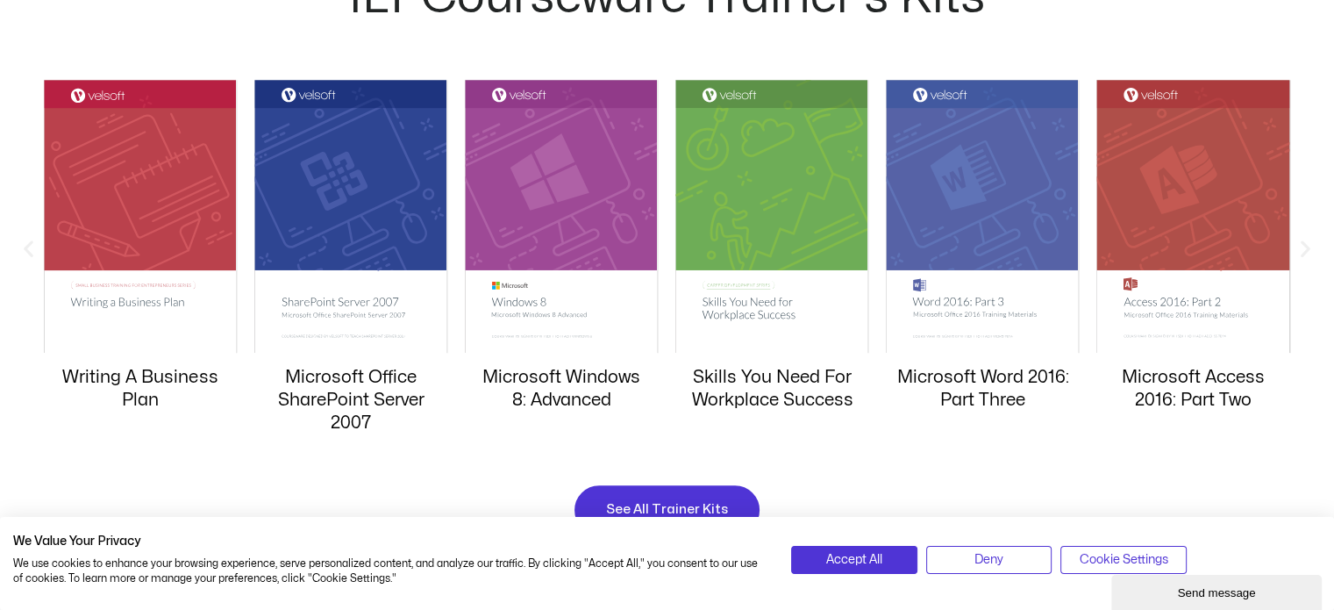
click at [1308, 246] on icon "Next slide" at bounding box center [1306, 248] width 22 height 22
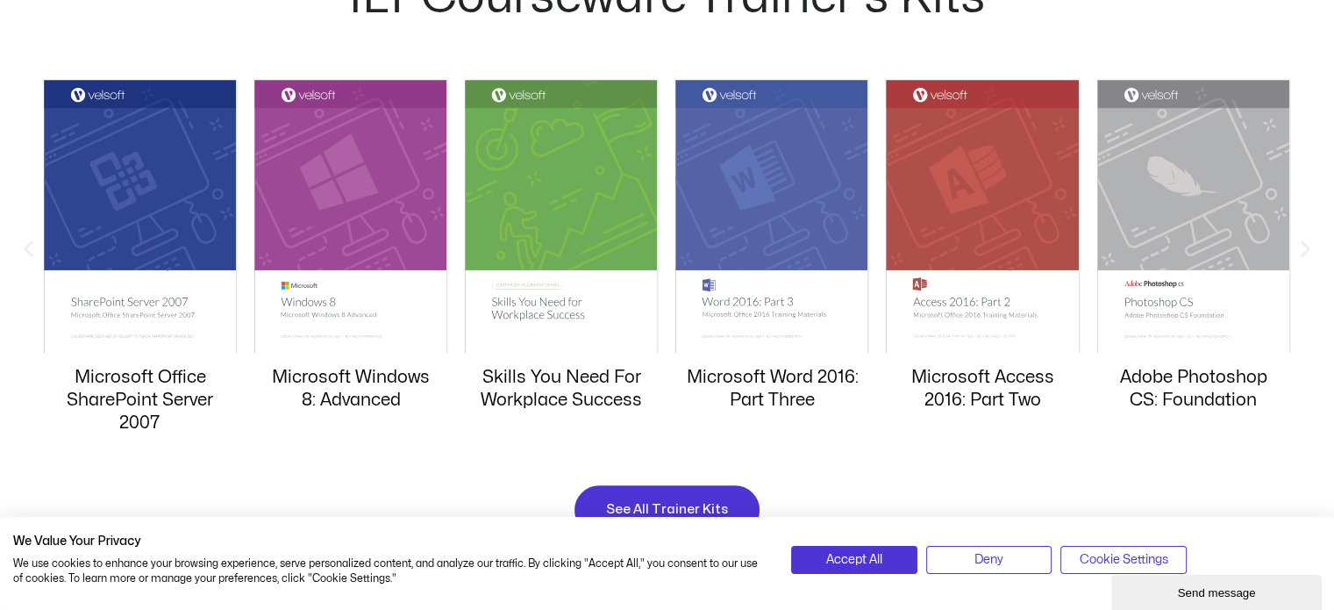
click at [1308, 246] on icon "Next slide" at bounding box center [1306, 248] width 22 height 22
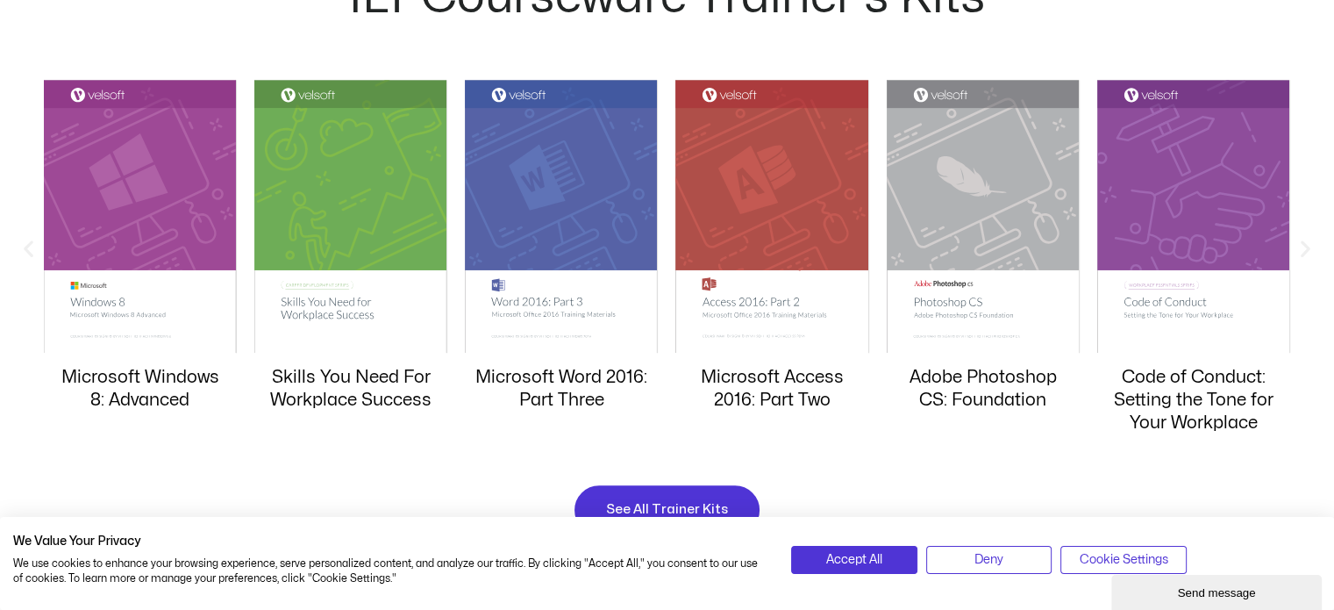
click at [1308, 246] on icon "Next slide" at bounding box center [1306, 248] width 22 height 22
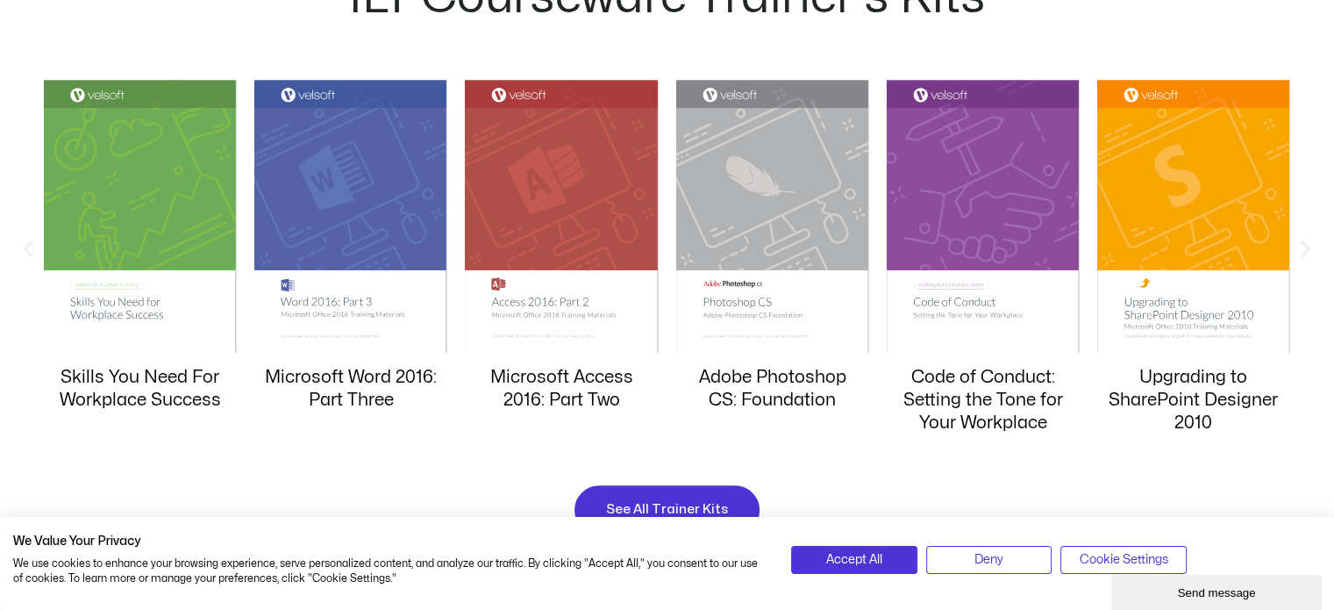
click at [1308, 246] on icon "Next slide" at bounding box center [1306, 248] width 22 height 22
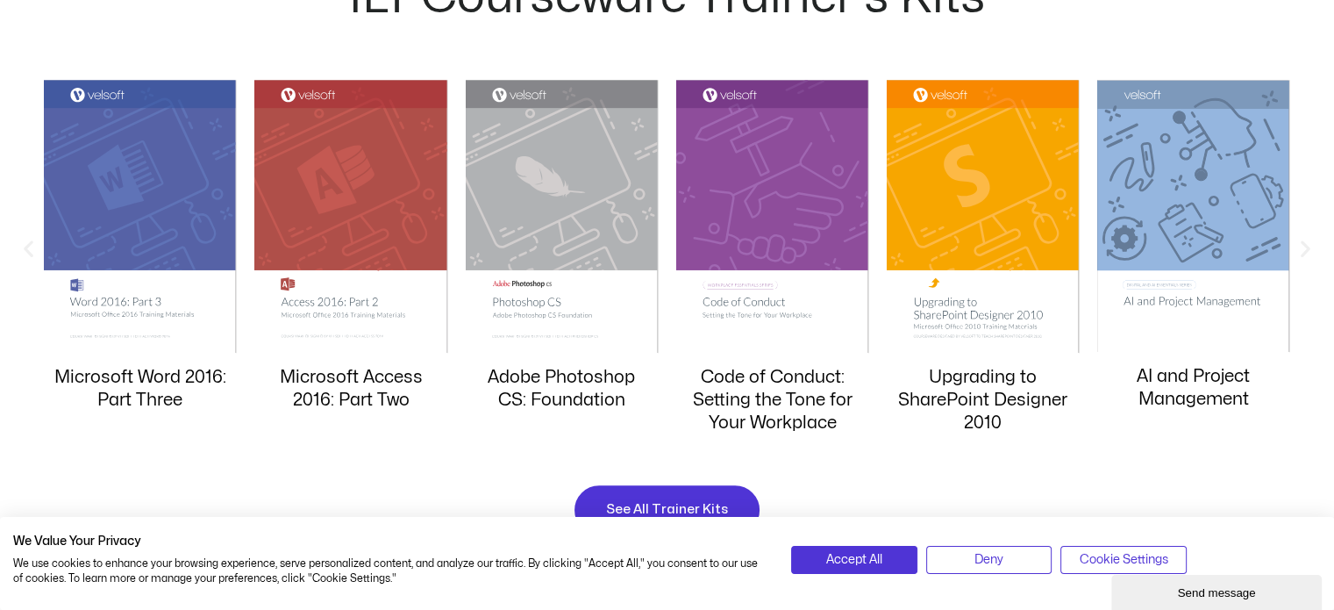
click at [1308, 246] on icon "Next slide" at bounding box center [1306, 248] width 22 height 22
click at [1308, 244] on icon "Next slide" at bounding box center [1306, 248] width 22 height 22
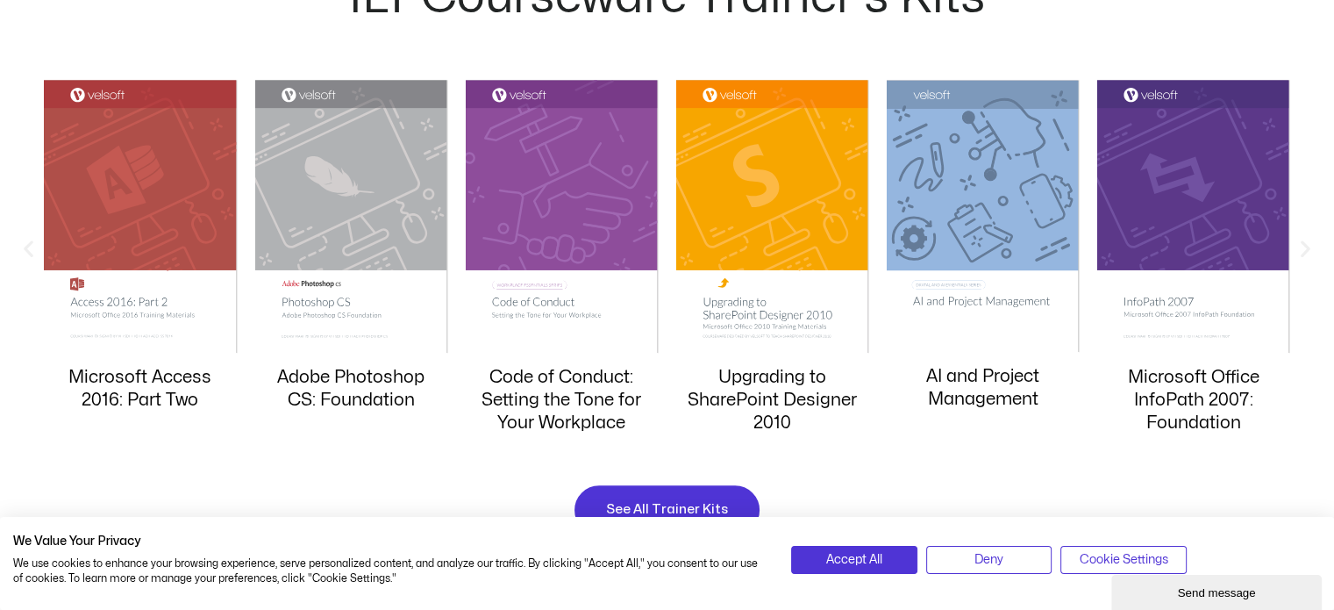
click at [1308, 244] on icon "Next slide" at bounding box center [1306, 248] width 22 height 22
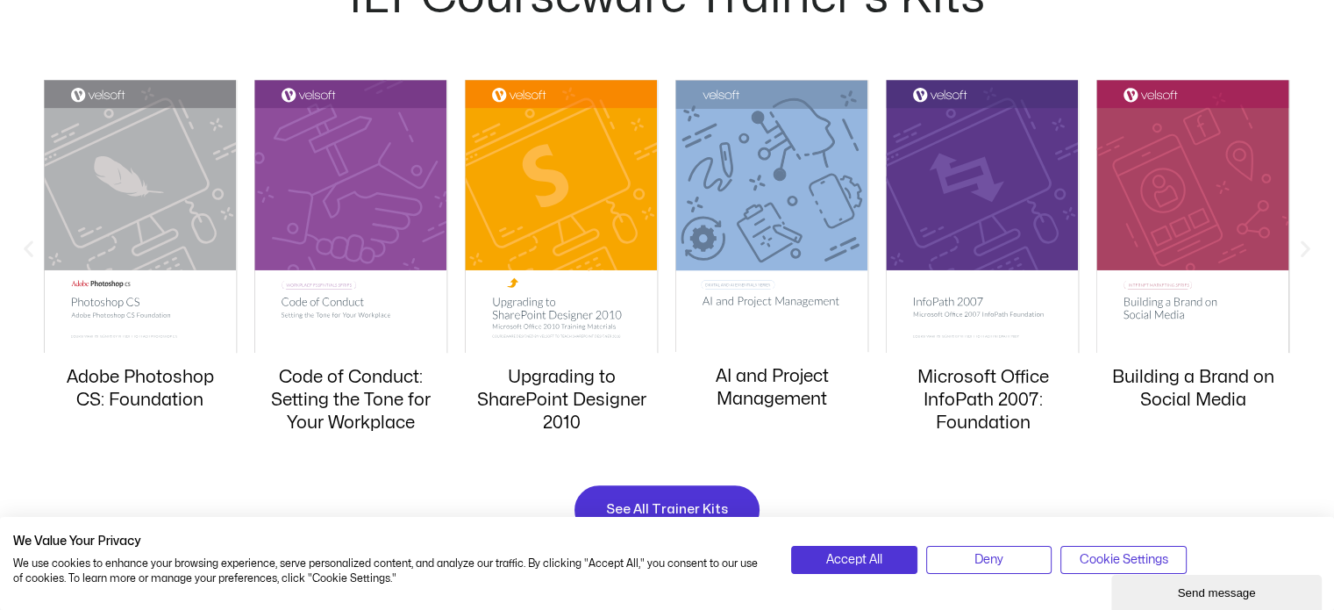
click at [1308, 244] on icon "Next slide" at bounding box center [1306, 248] width 22 height 22
click at [1309, 244] on icon "Next slide" at bounding box center [1306, 248] width 22 height 22
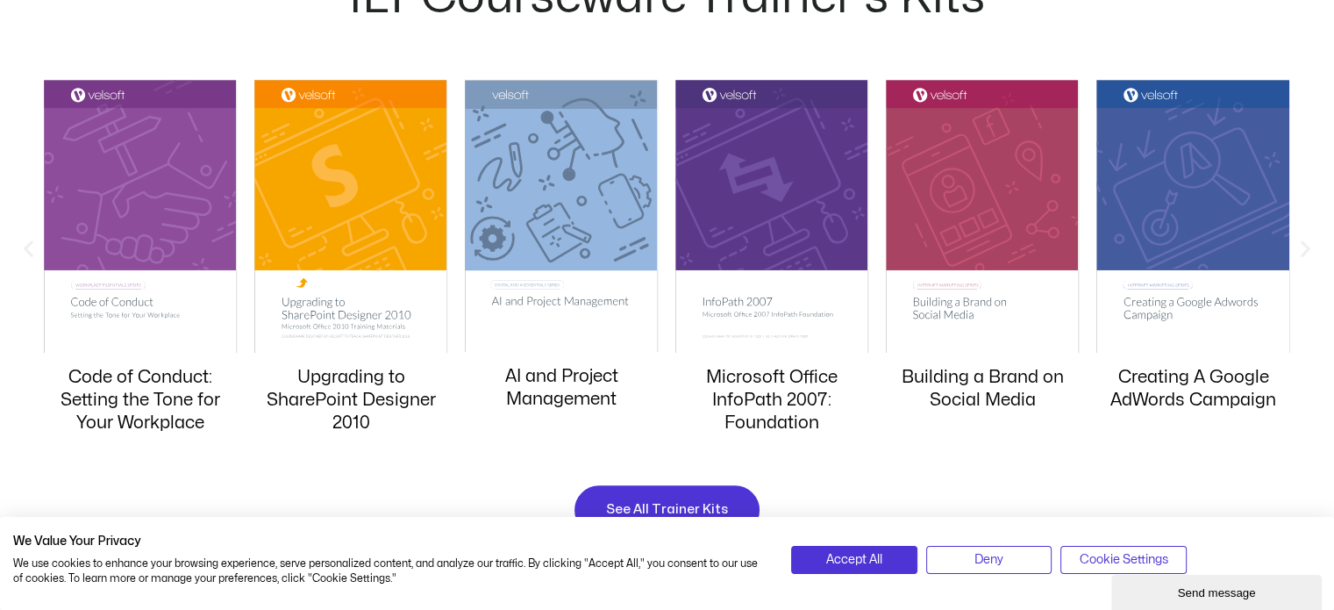
click at [1309, 244] on icon "Next slide" at bounding box center [1306, 248] width 22 height 22
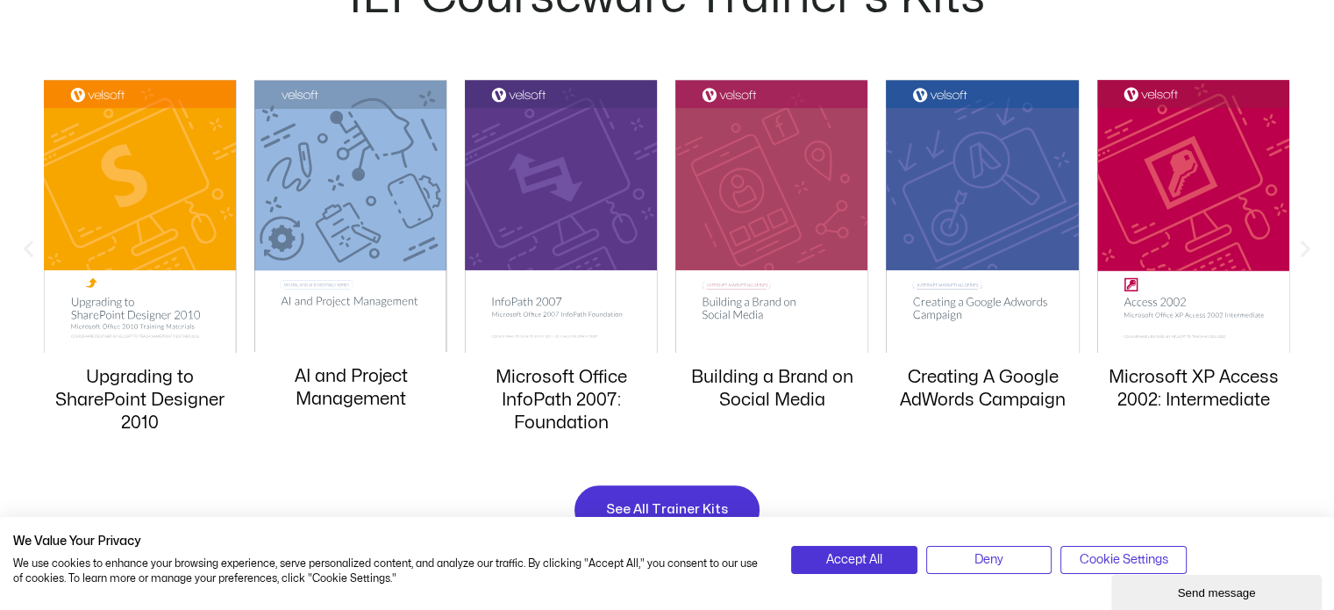
click at [1309, 244] on icon "Next slide" at bounding box center [1306, 248] width 22 height 22
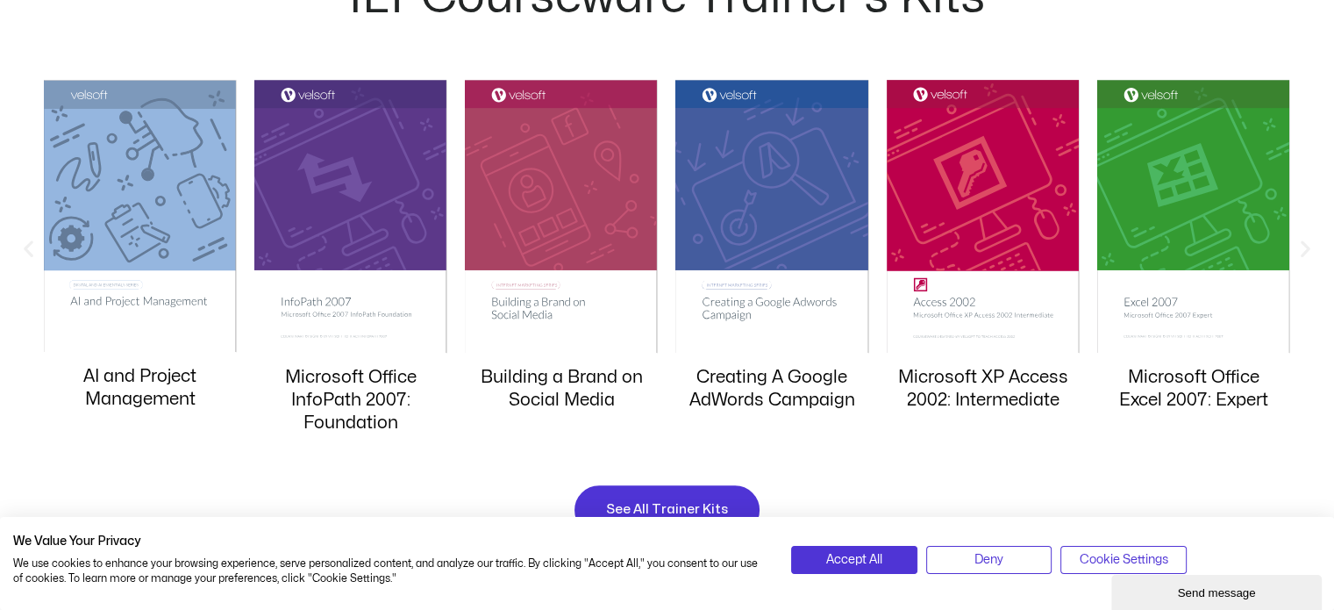
click at [1309, 244] on icon "Next slide" at bounding box center [1306, 248] width 22 height 22
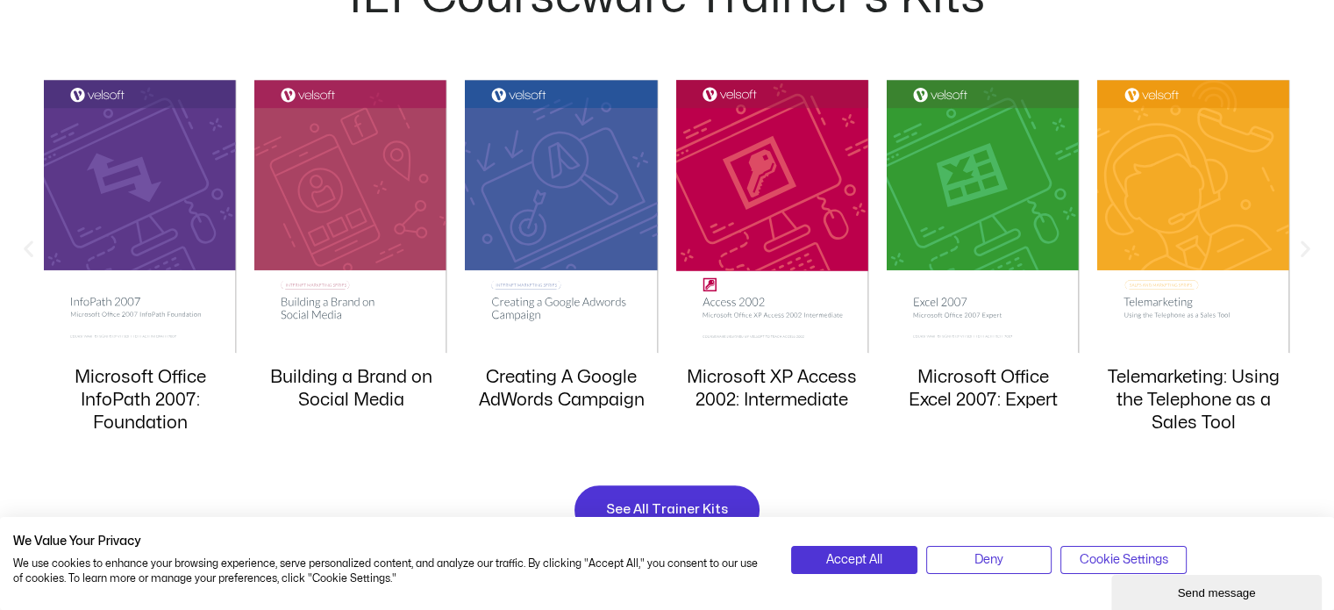
click at [1309, 244] on icon "Next slide" at bounding box center [1306, 248] width 22 height 22
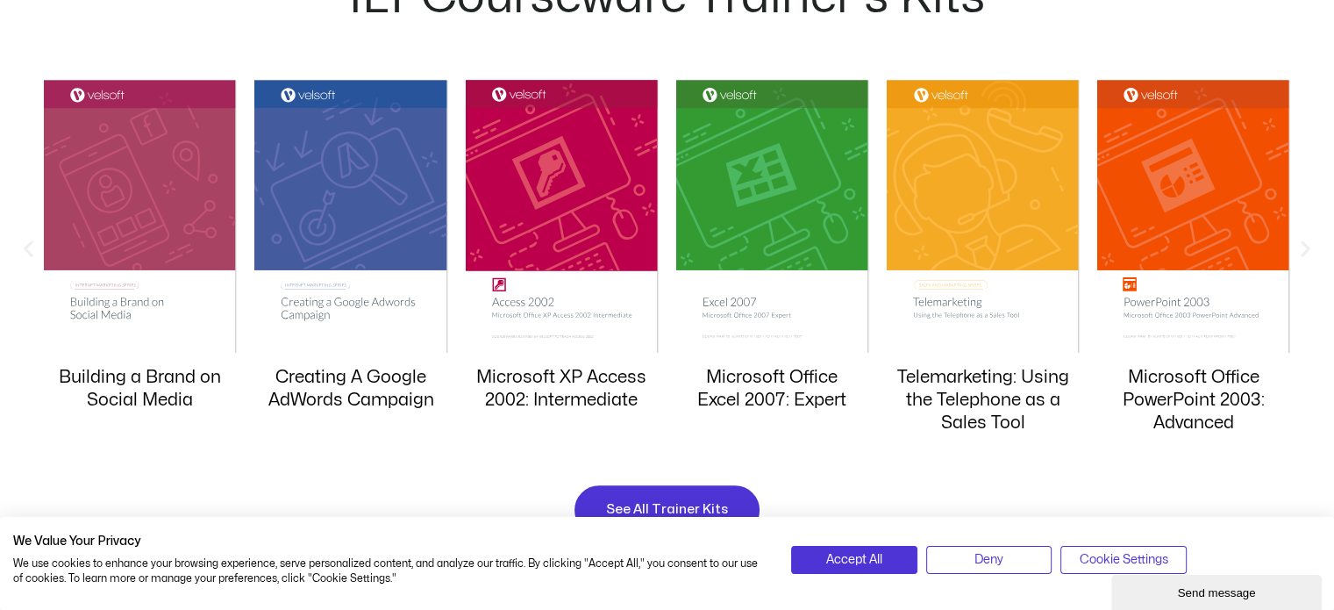
click at [1309, 244] on icon "Next slide" at bounding box center [1306, 248] width 22 height 22
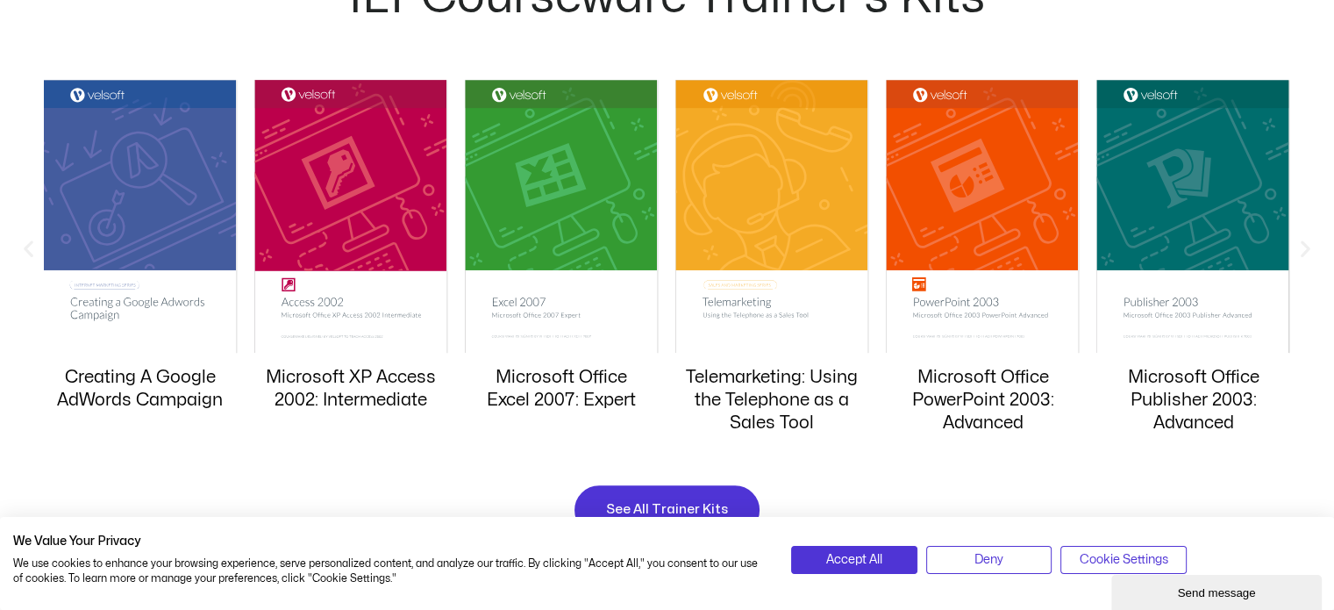
click at [1309, 244] on icon "Next slide" at bounding box center [1306, 248] width 22 height 22
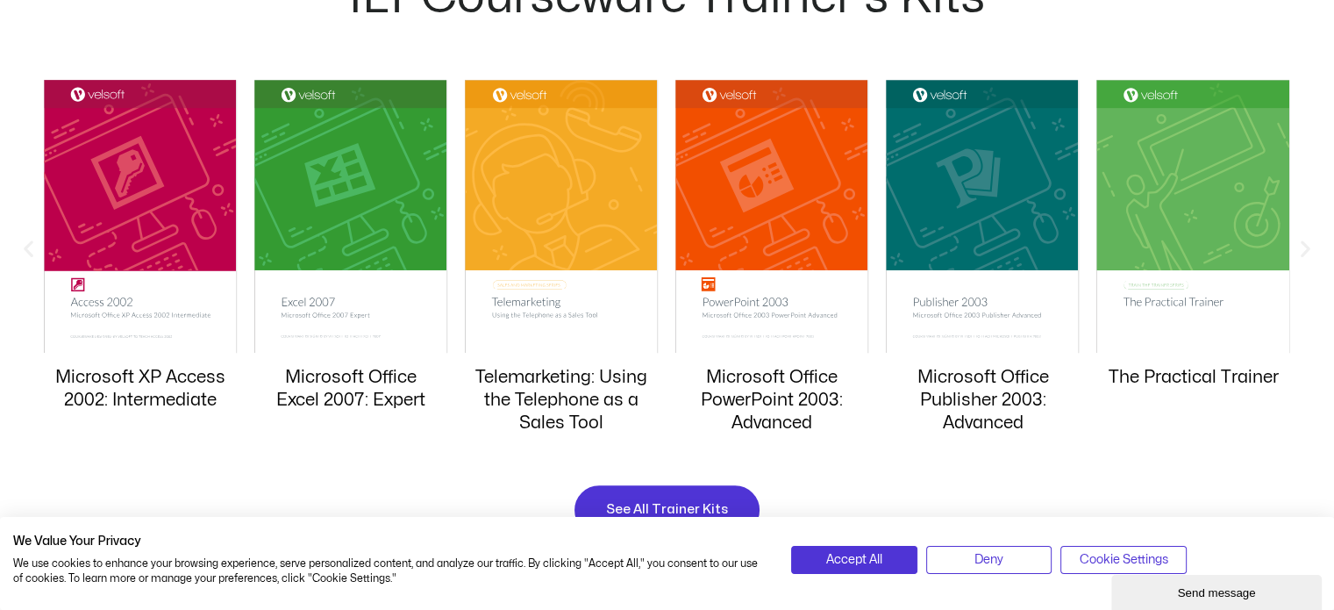
click at [1309, 246] on icon "Next slide" at bounding box center [1306, 248] width 22 height 22
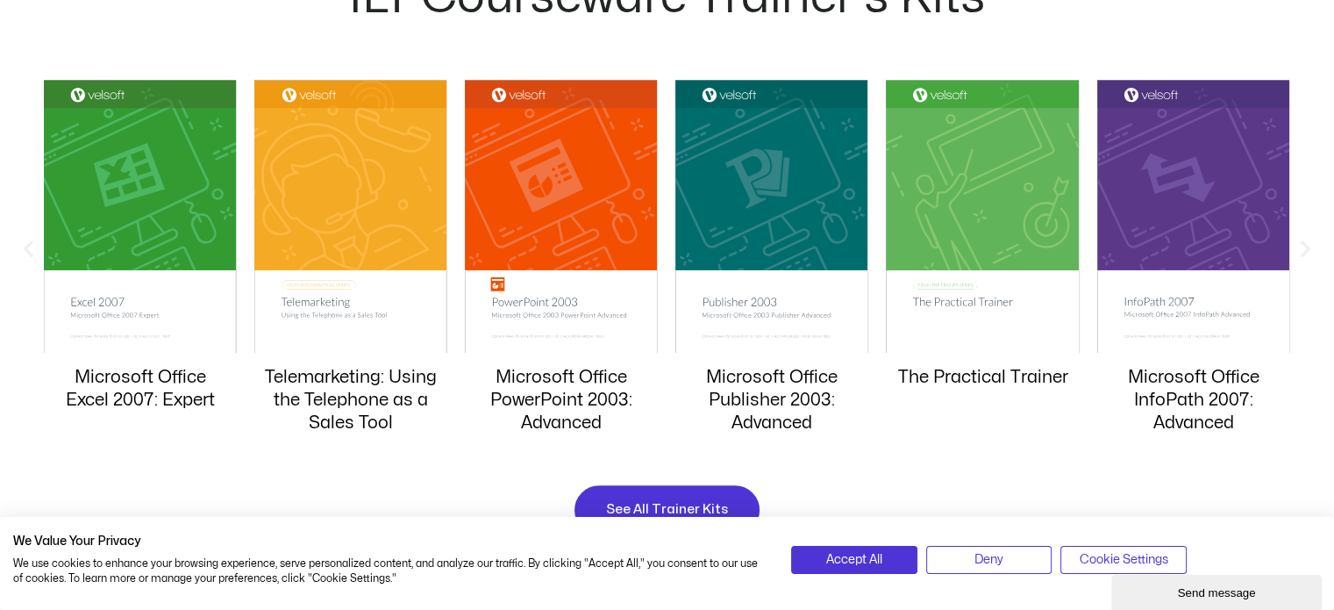
click at [1310, 249] on icon "Next slide" at bounding box center [1306, 248] width 22 height 22
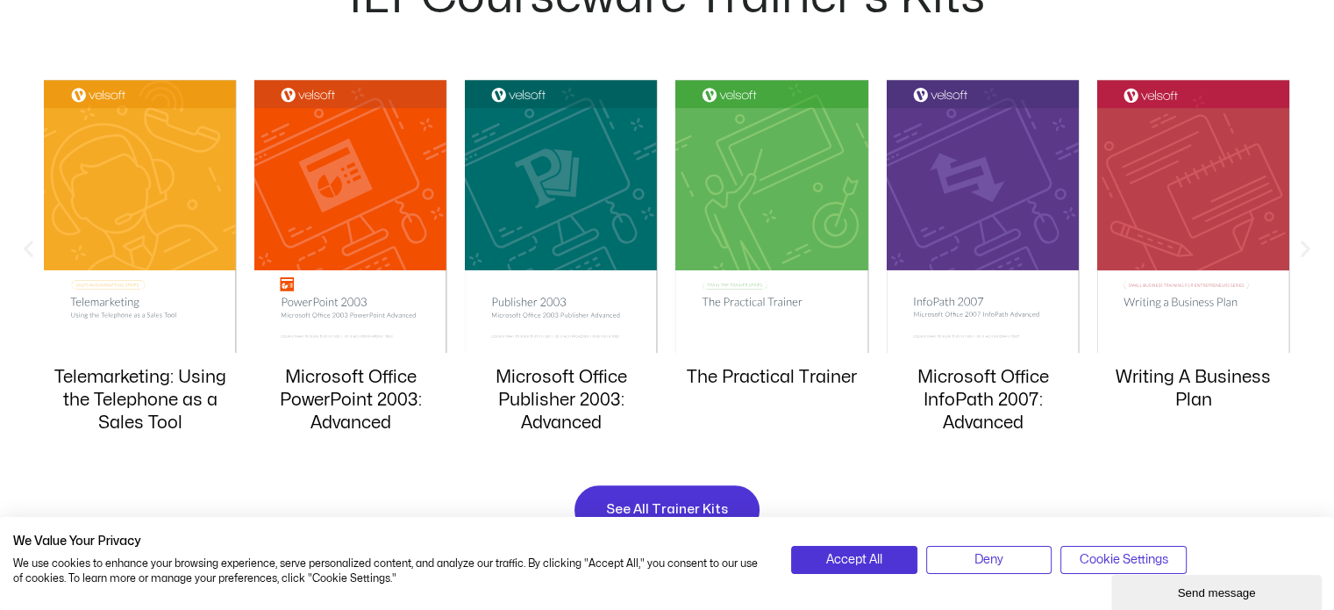
click at [1310, 249] on icon "Next slide" at bounding box center [1306, 248] width 22 height 22
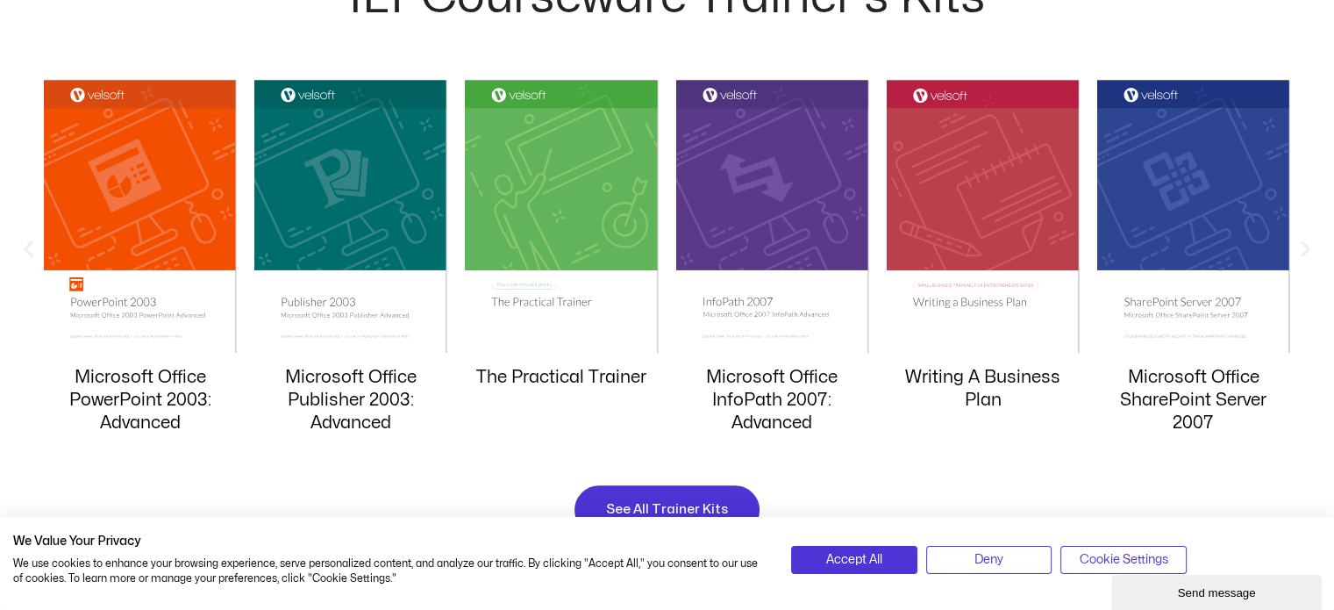
click at [1310, 249] on icon "Next slide" at bounding box center [1306, 248] width 22 height 22
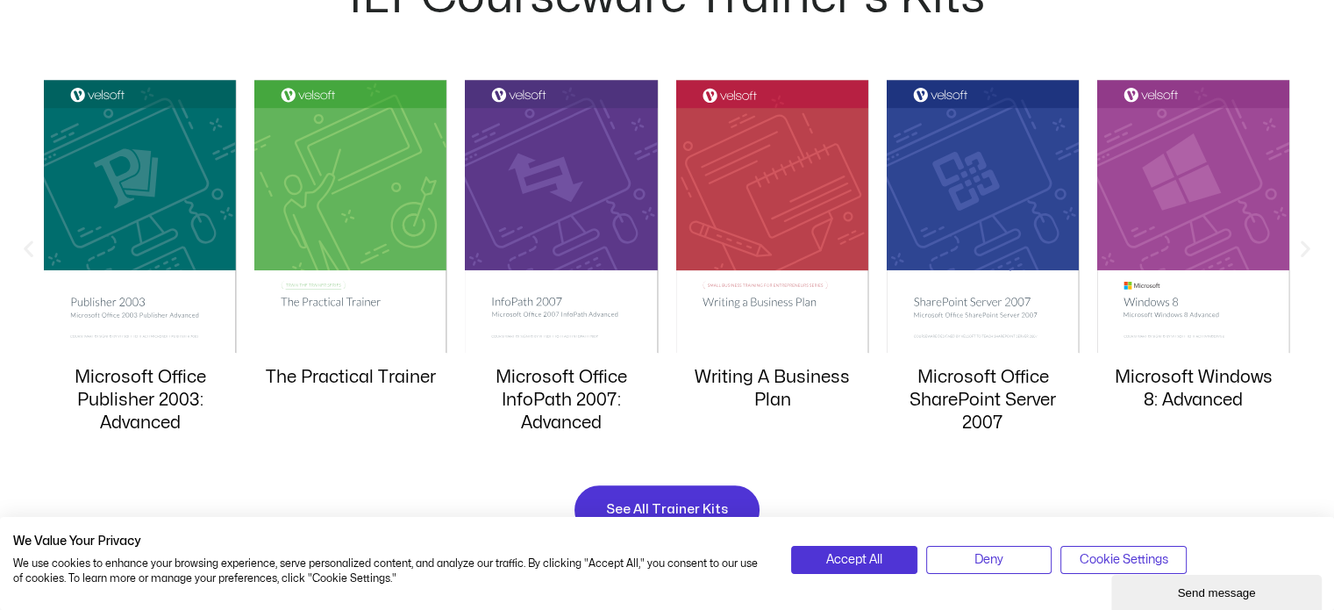
click at [729, 501] on div "| We Value Your Privacy We use cookies to enhance your browsing experience, ser…" at bounding box center [667, 553] width 1334 height 114
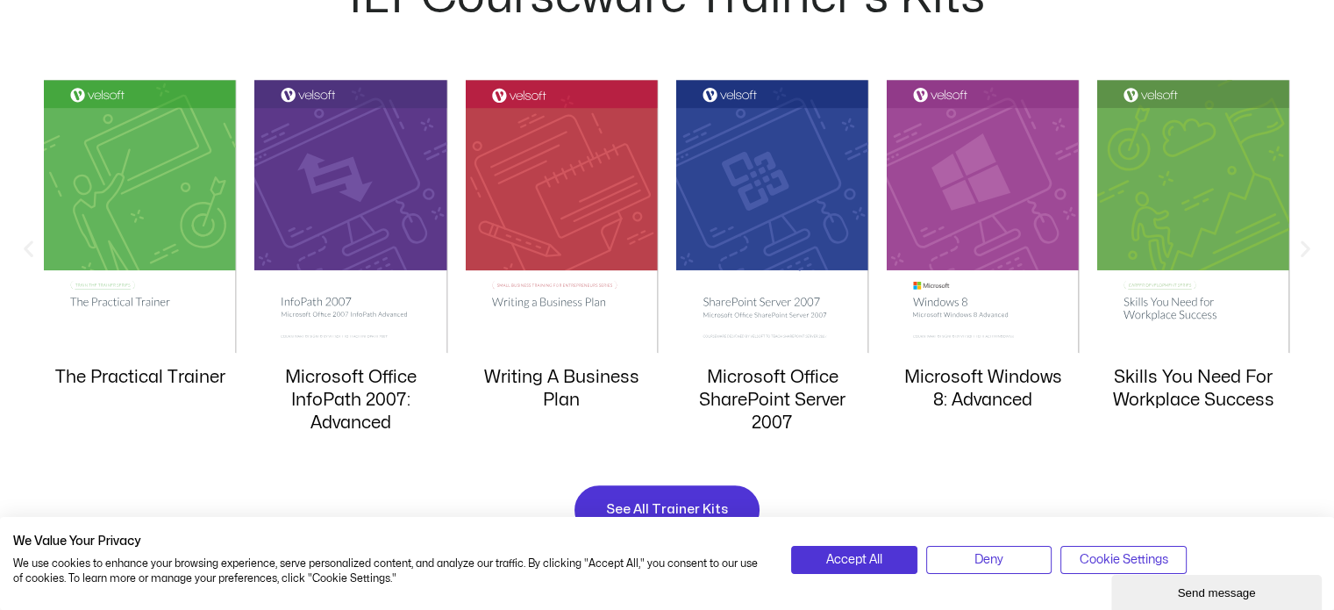
click at [731, 504] on div "| We Value Your Privacy We use cookies to enhance your browsing experience, ser…" at bounding box center [667, 553] width 1334 height 114
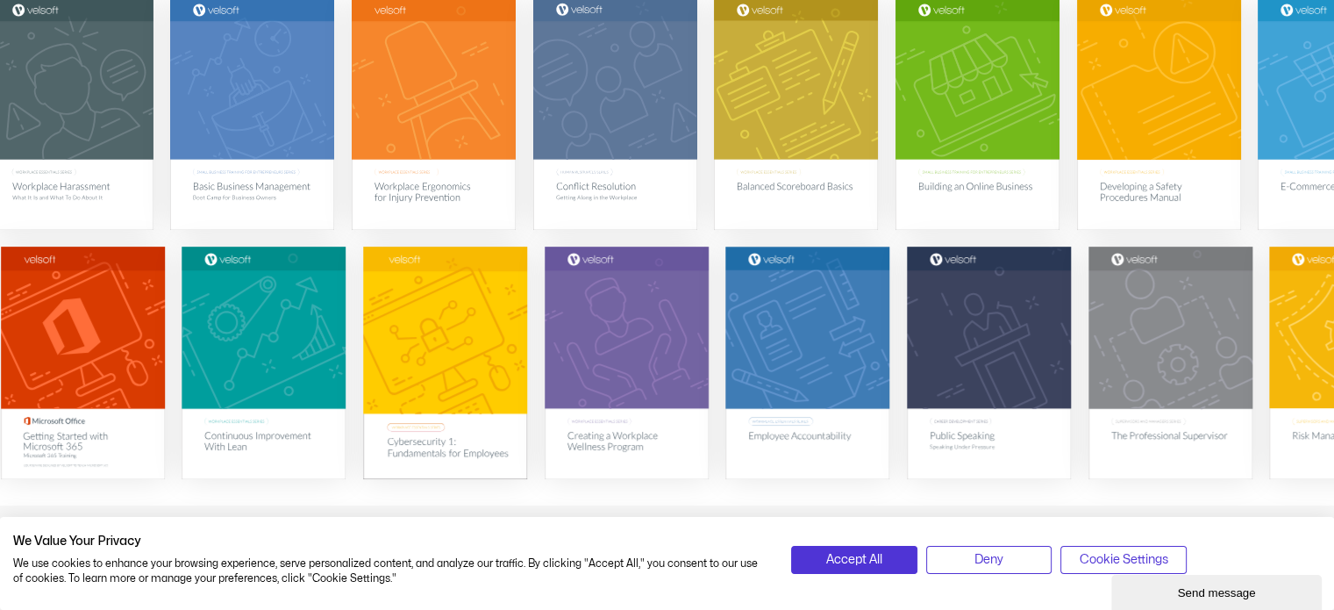
scroll to position [391, 0]
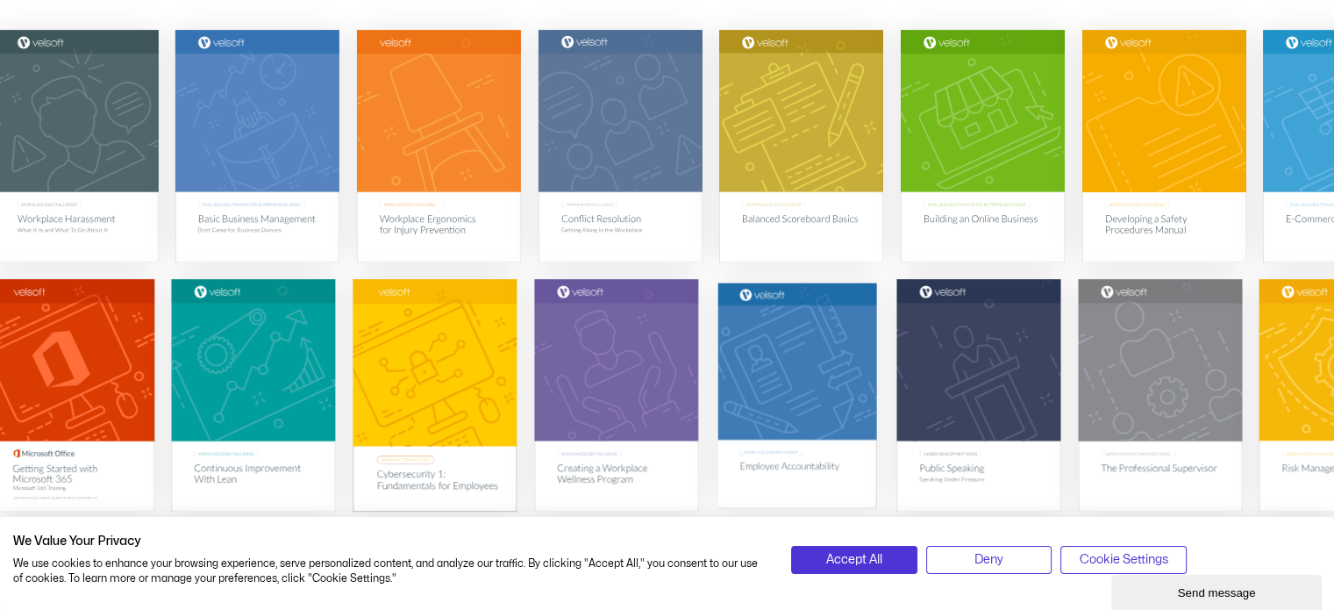
click at [755, 453] on img at bounding box center [797, 394] width 159 height 225
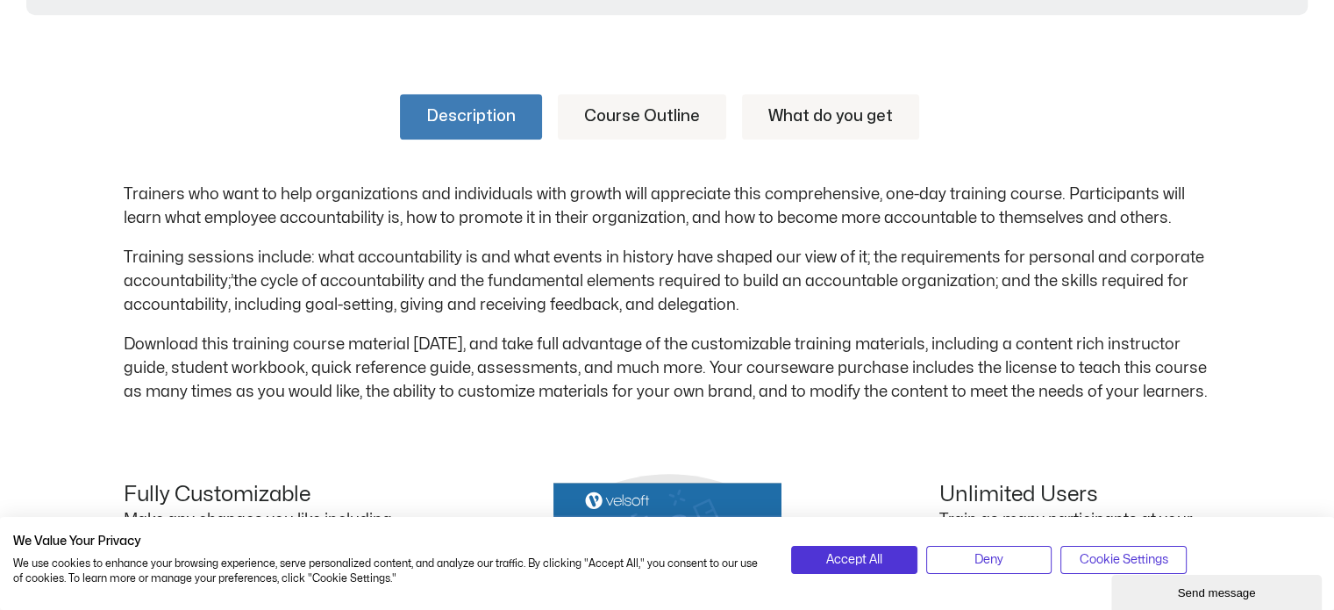
scroll to position [864, 0]
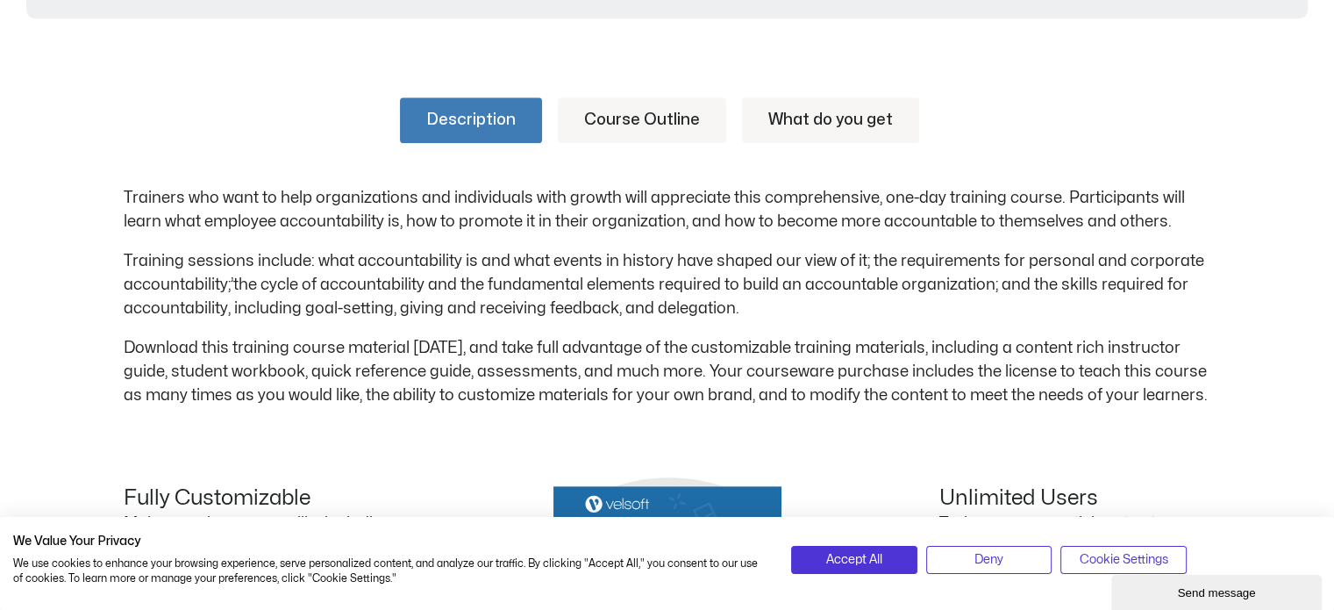
click at [654, 125] on link "Course Outline" at bounding box center [642, 120] width 168 height 46
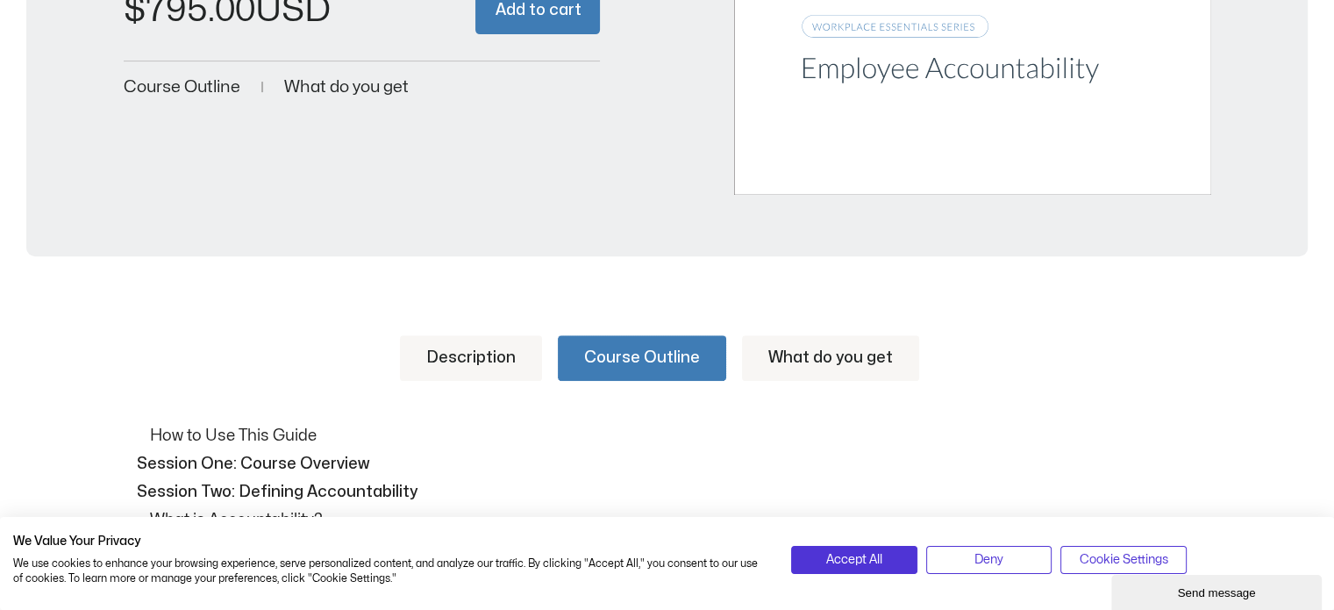
scroll to position [622, 0]
